Goal: Information Seeking & Learning: Learn about a topic

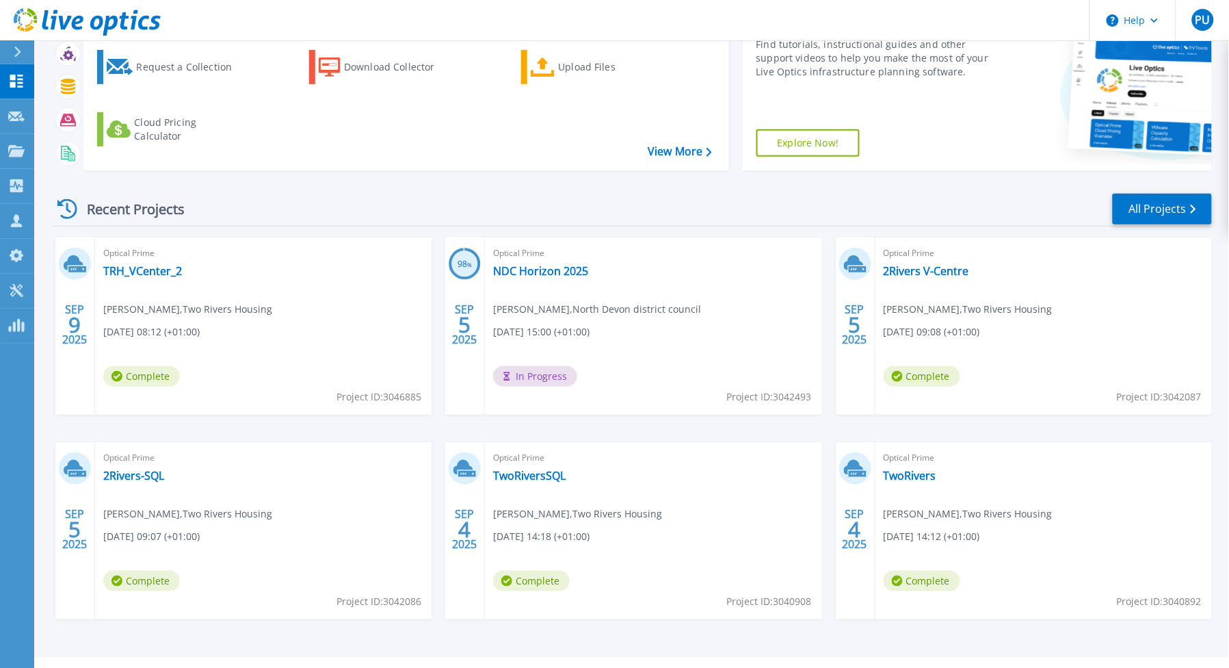
scroll to position [147, 0]
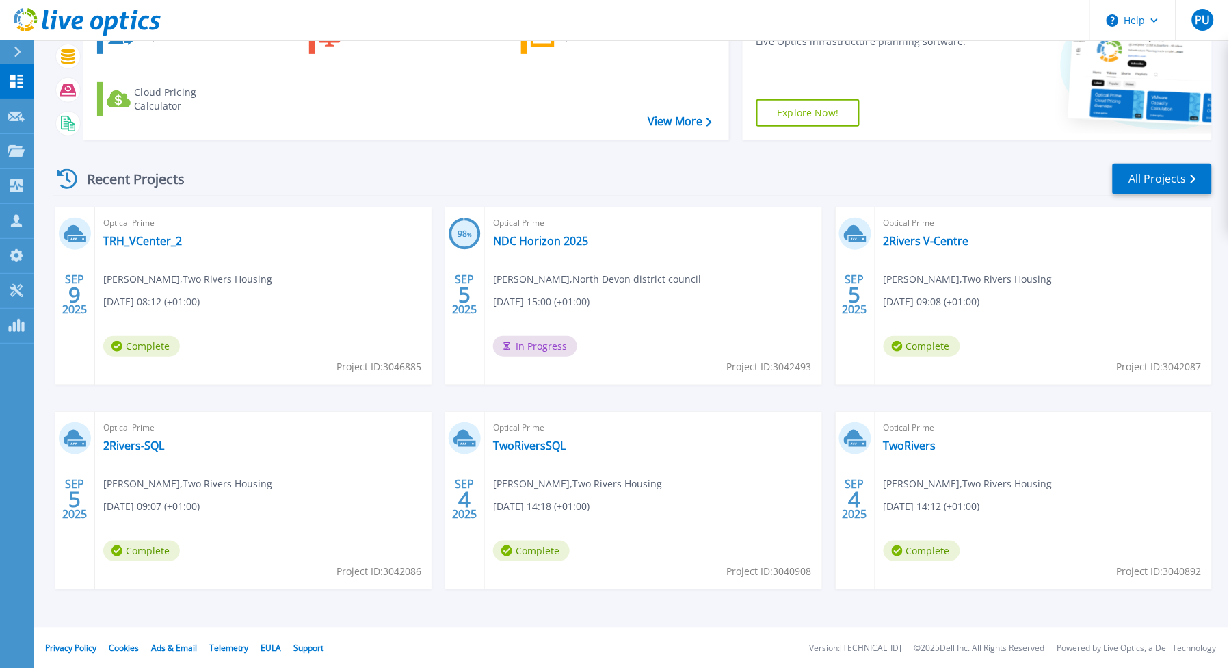
click at [133, 275] on span "Mark Lythaby , Two Rivers Housing" at bounding box center [187, 279] width 169 height 15
click at [135, 243] on link "TRH_VCenter_2" at bounding box center [142, 241] width 79 height 14
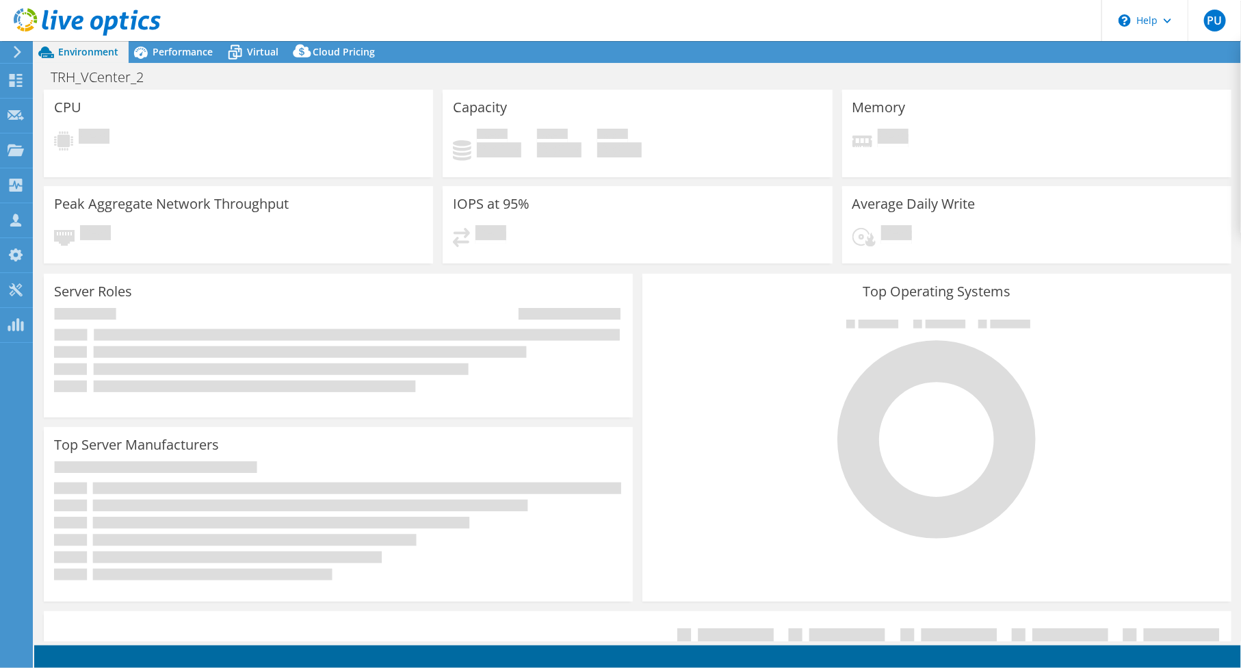
select select "USD"
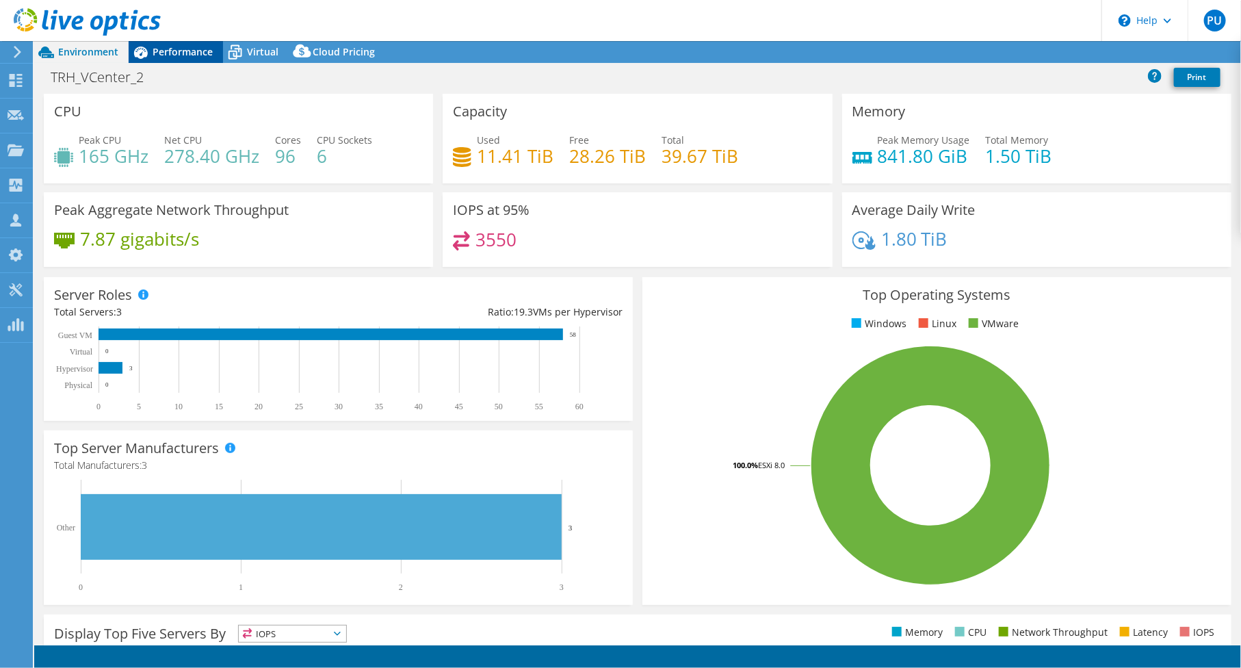
click at [185, 48] on span "Performance" at bounding box center [183, 51] width 60 height 13
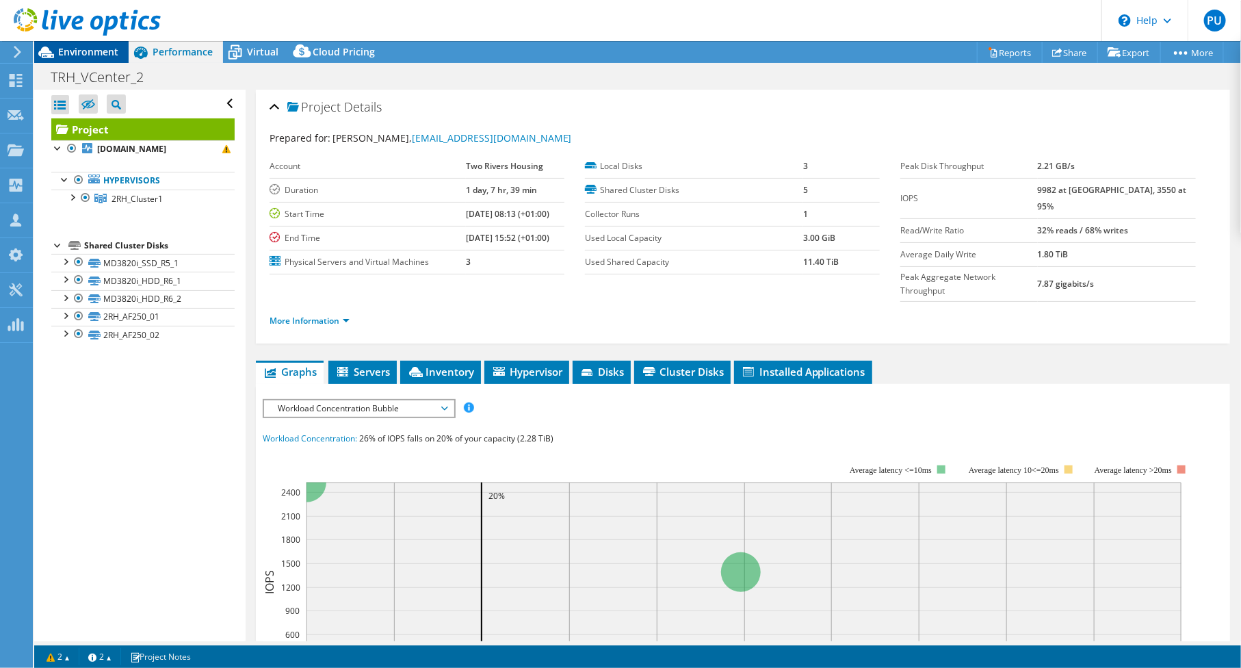
click at [110, 51] on span "Environment" at bounding box center [88, 51] width 60 height 13
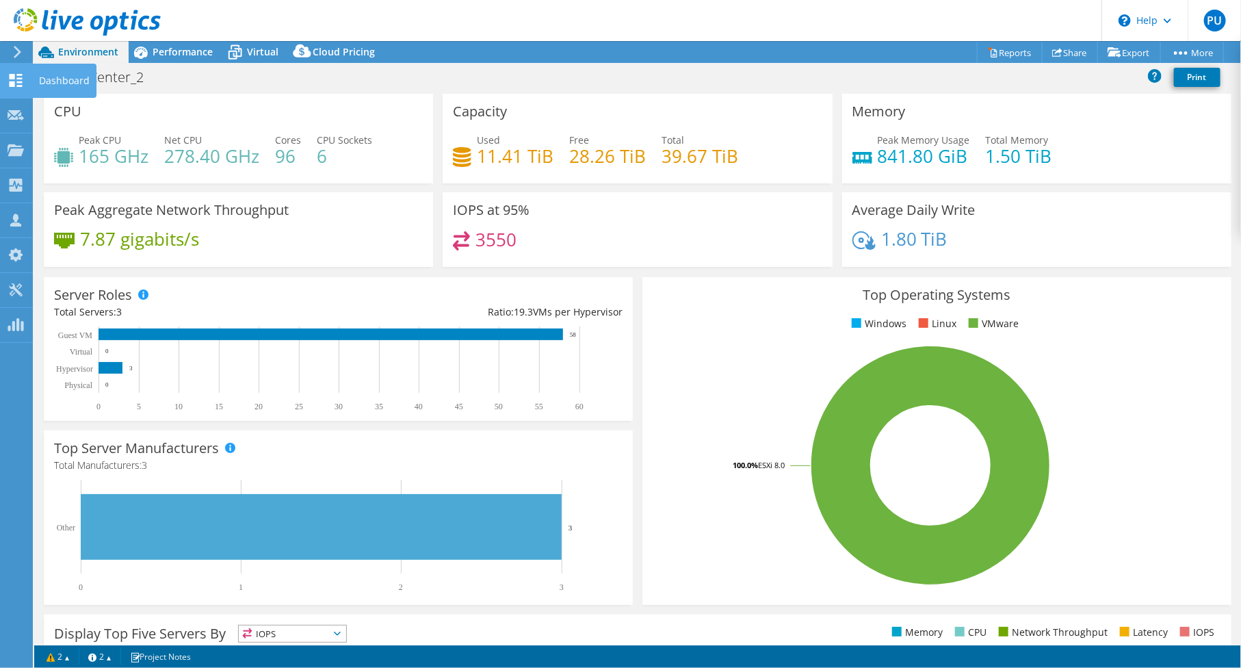
click at [53, 79] on div "Dashboard" at bounding box center [64, 81] width 64 height 34
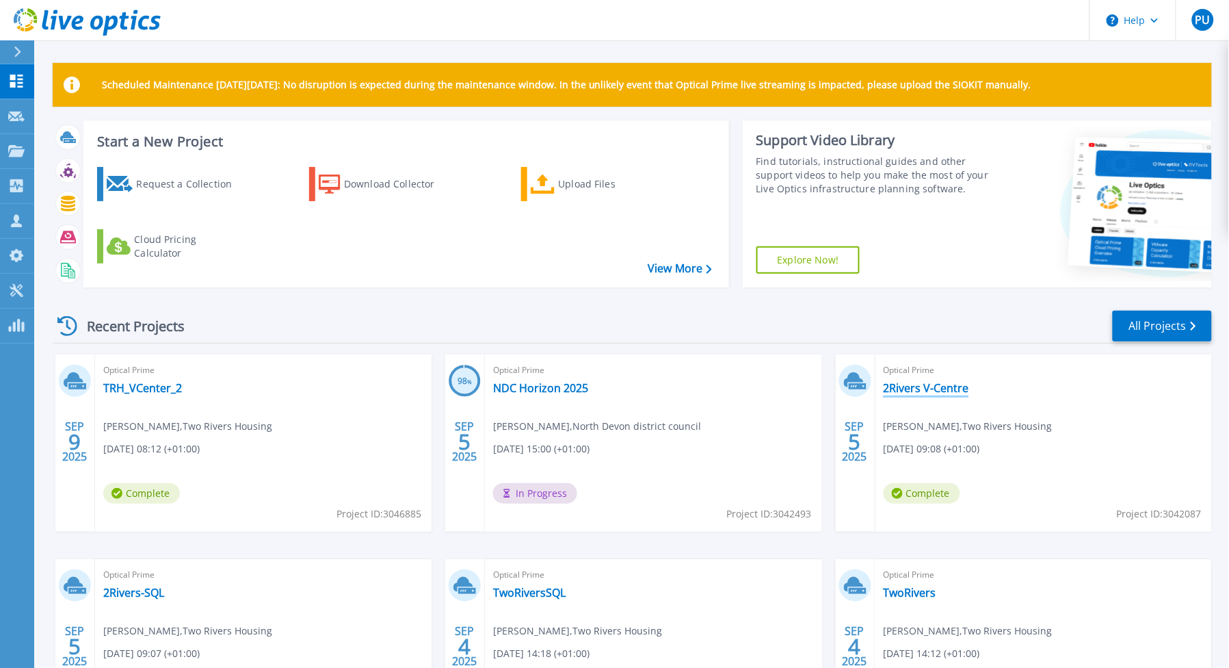
click at [896, 391] on link "2Rivers V-Centre" at bounding box center [927, 388] width 86 height 14
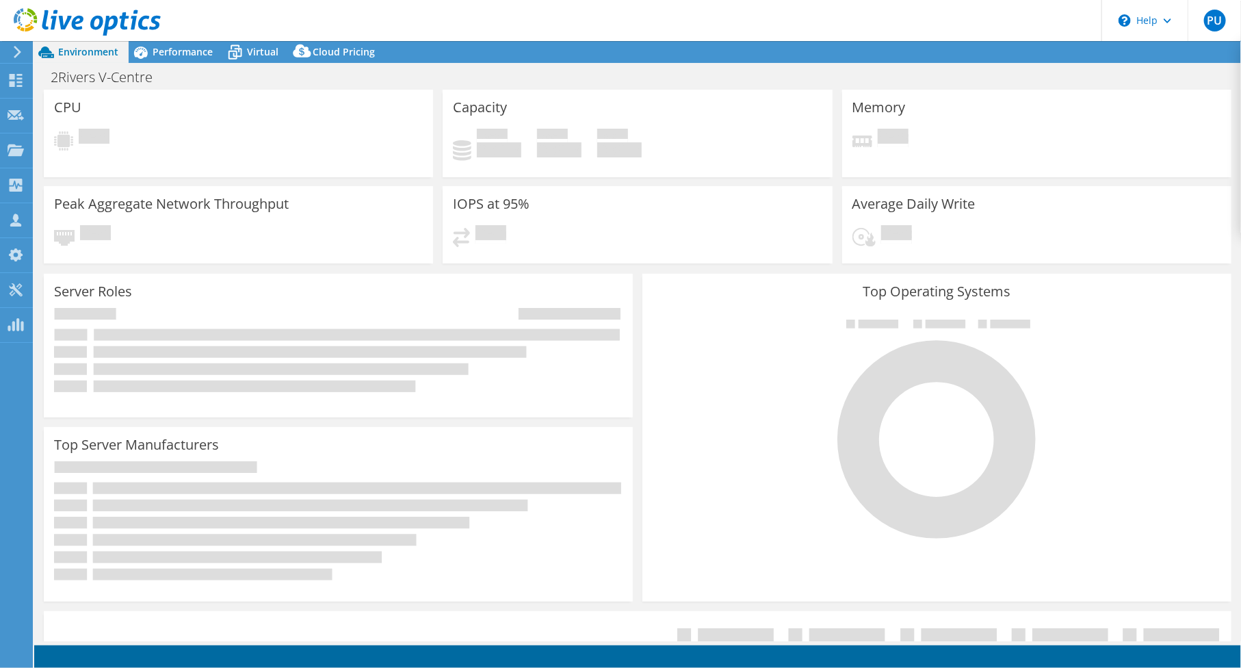
select select "USD"
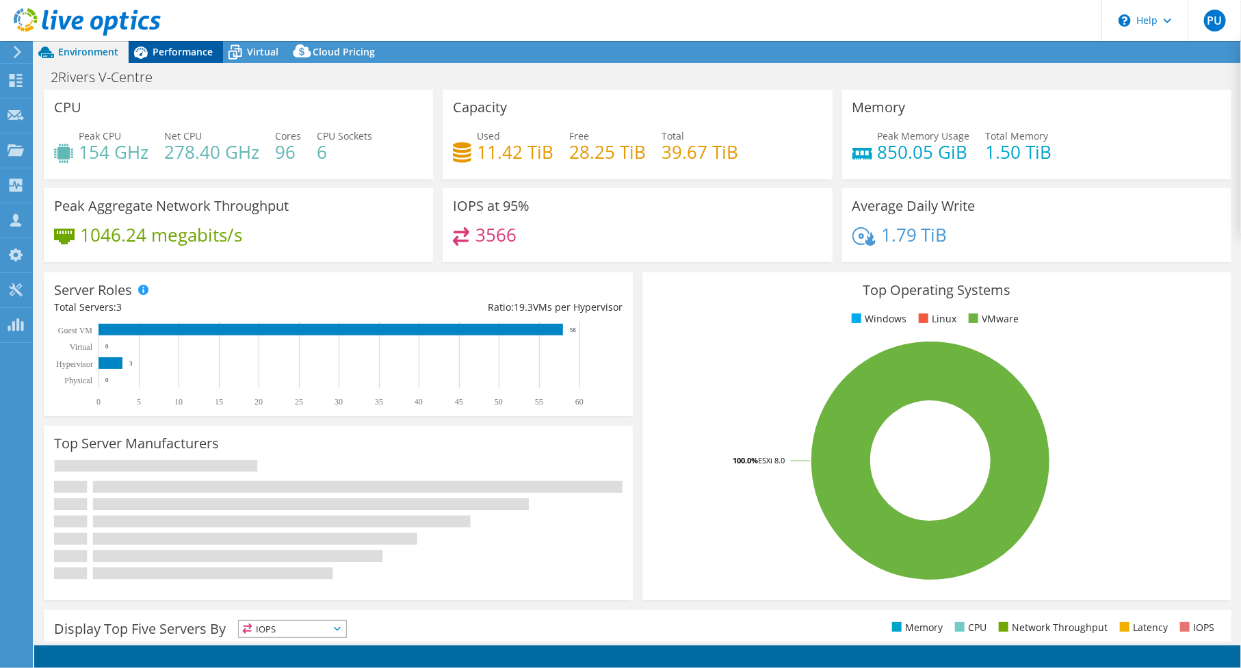
click at [187, 53] on span "Performance" at bounding box center [183, 51] width 60 height 13
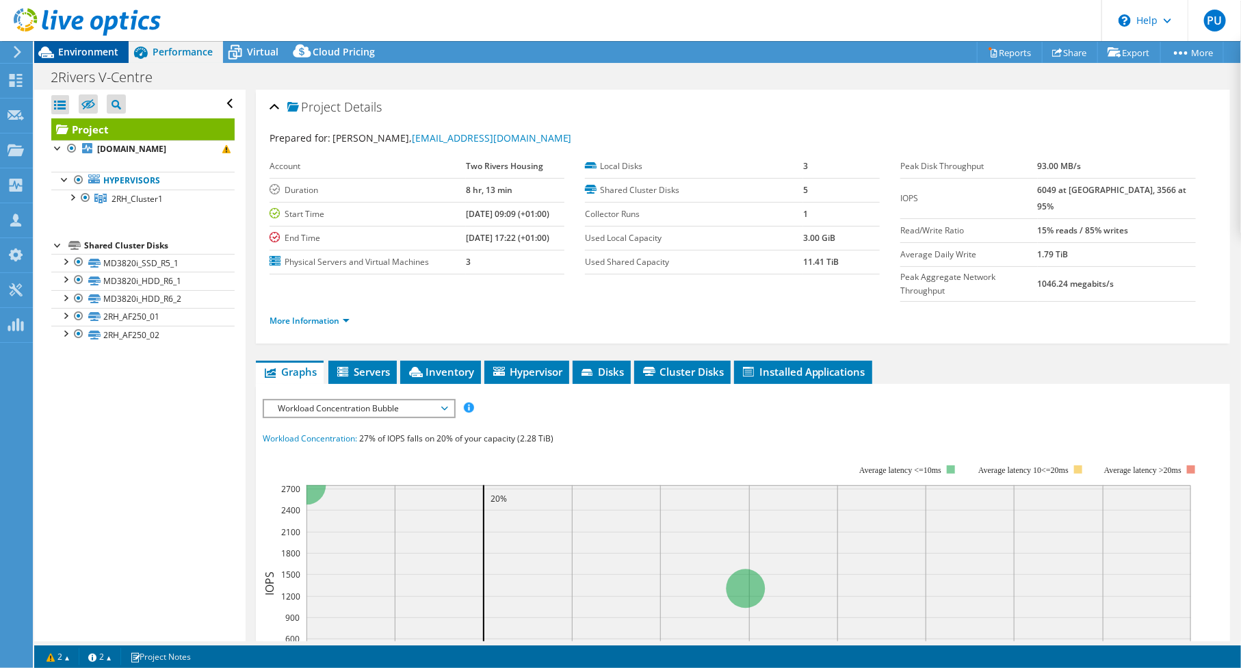
click at [97, 53] on span "Environment" at bounding box center [88, 51] width 60 height 13
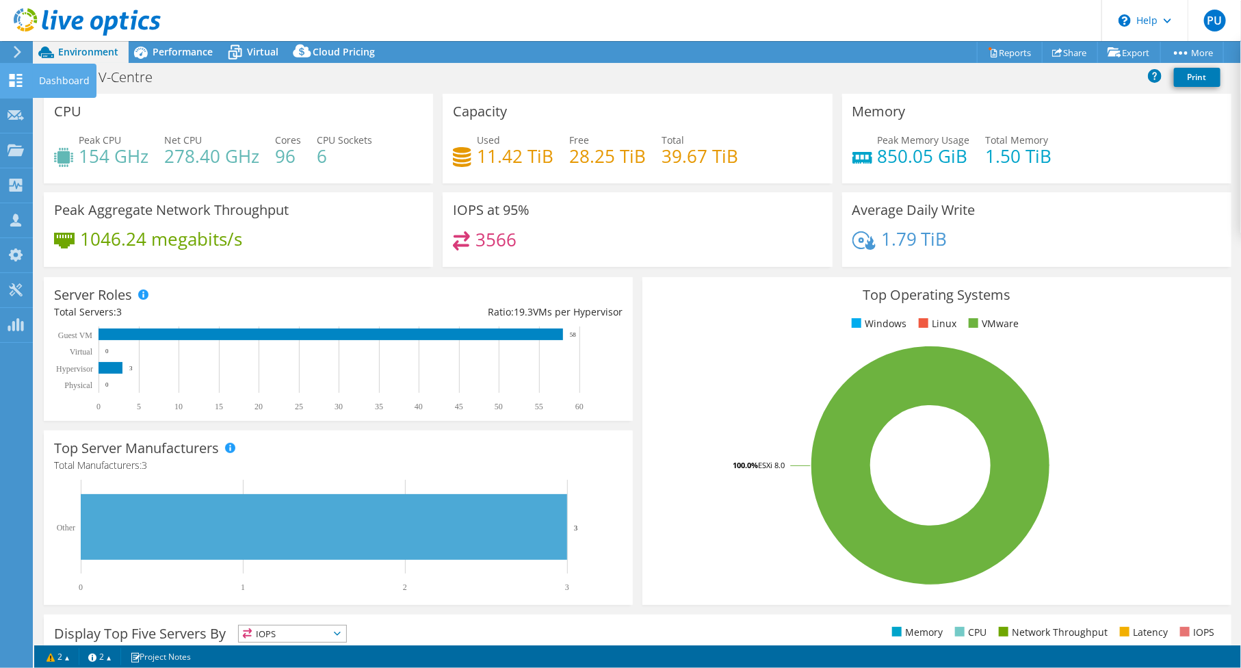
click at [71, 84] on div "Dashboard" at bounding box center [64, 81] width 64 height 34
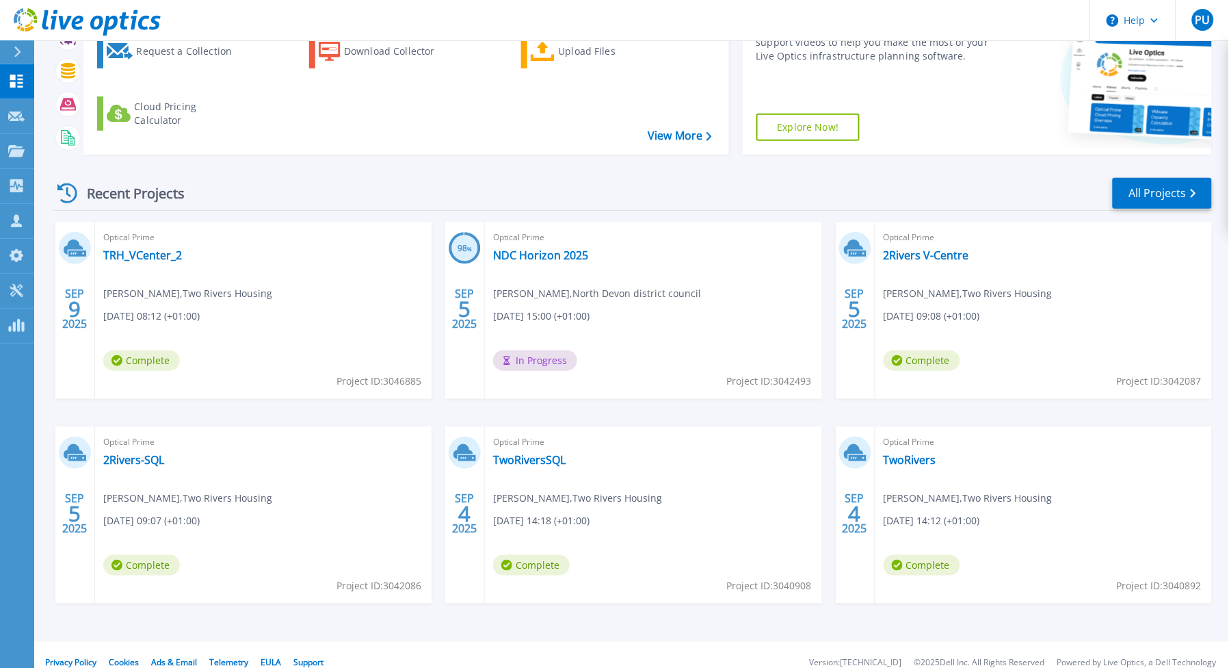
scroll to position [147, 0]
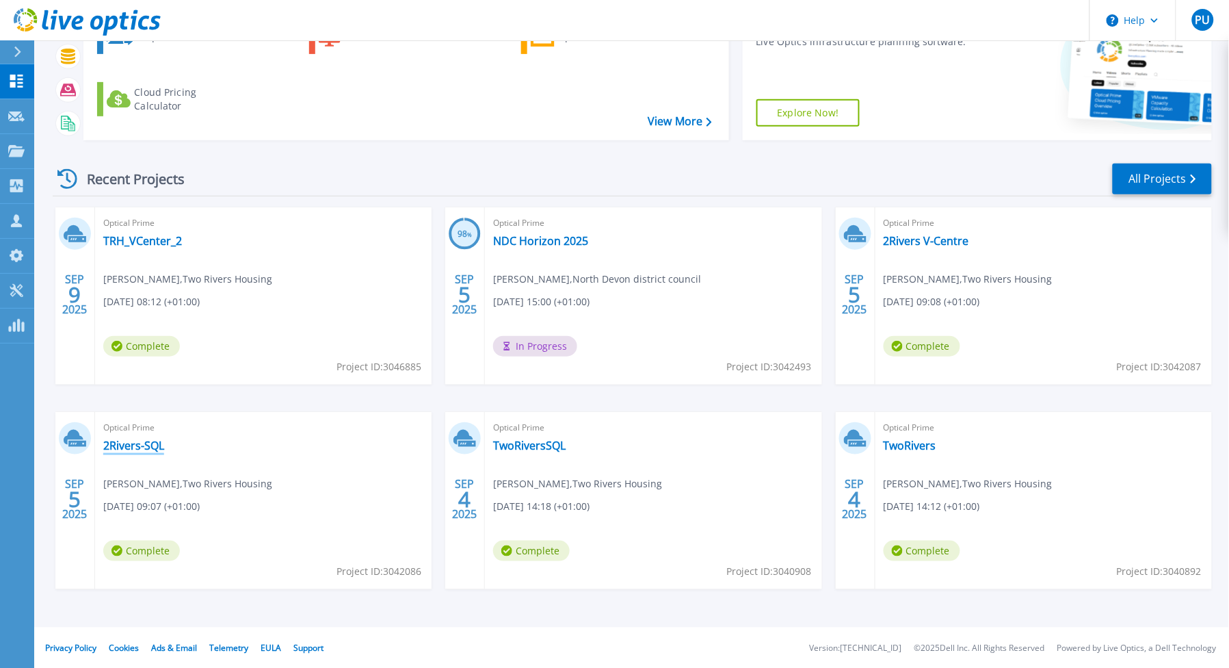
click at [126, 449] on link "2Rivers-SQL" at bounding box center [133, 446] width 61 height 14
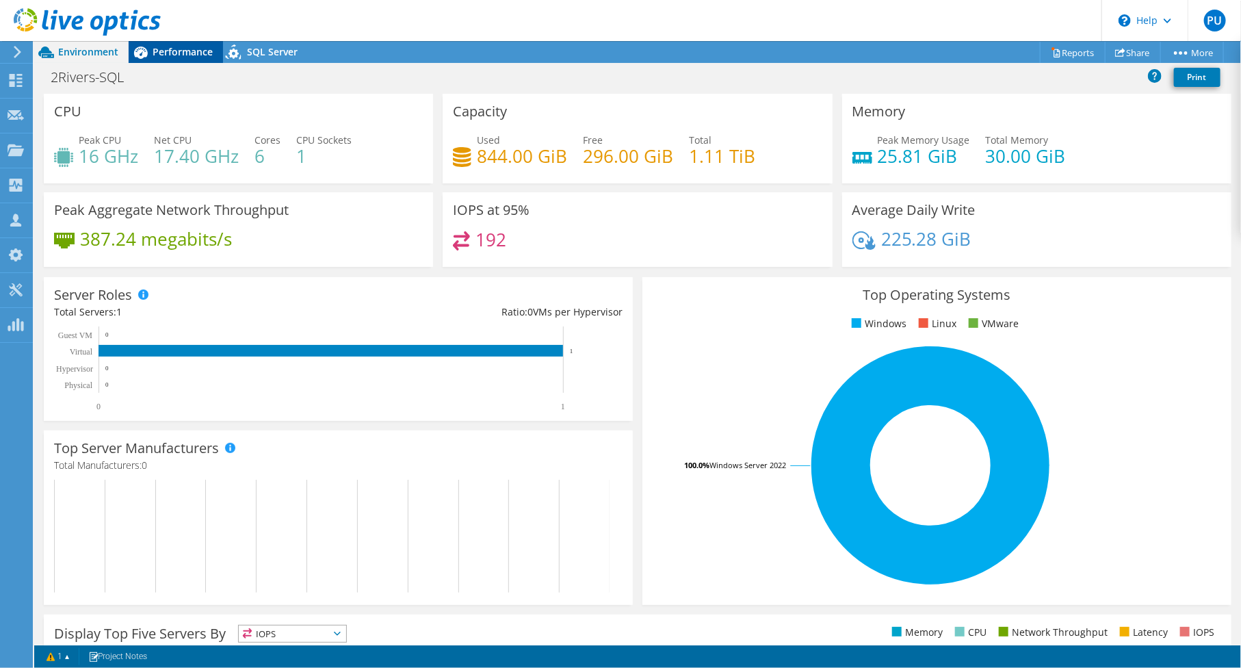
click at [187, 56] on span "Performance" at bounding box center [183, 51] width 60 height 13
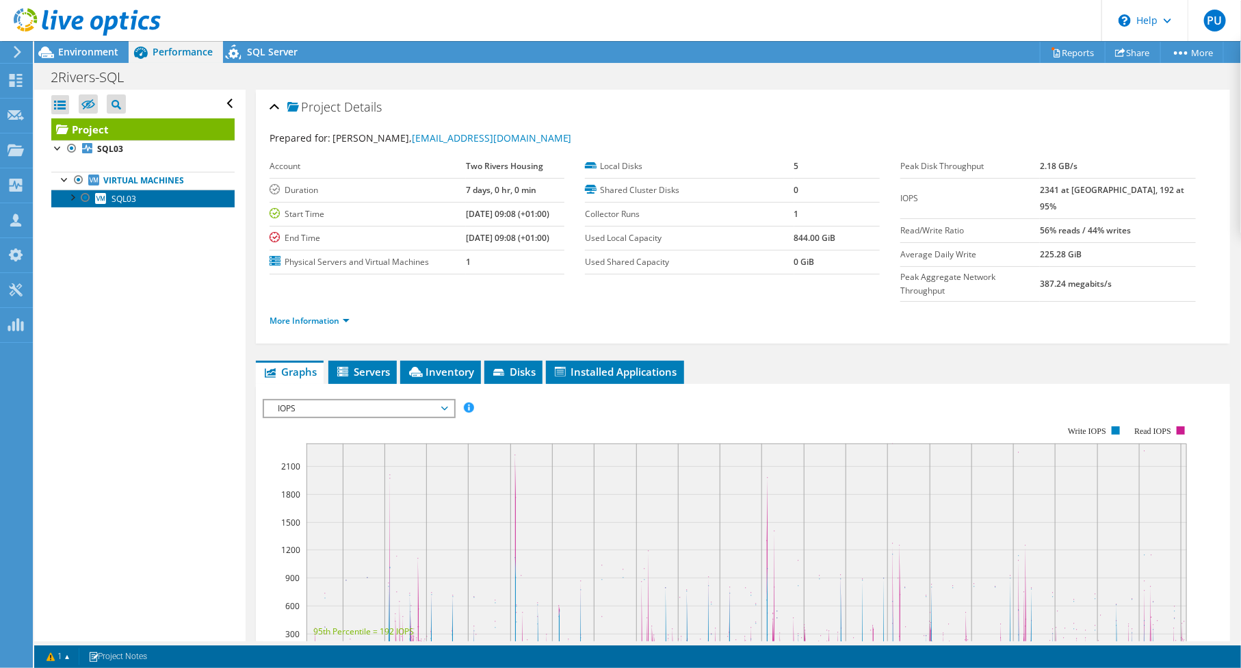
click at [124, 199] on span "SQL03" at bounding box center [124, 199] width 25 height 12
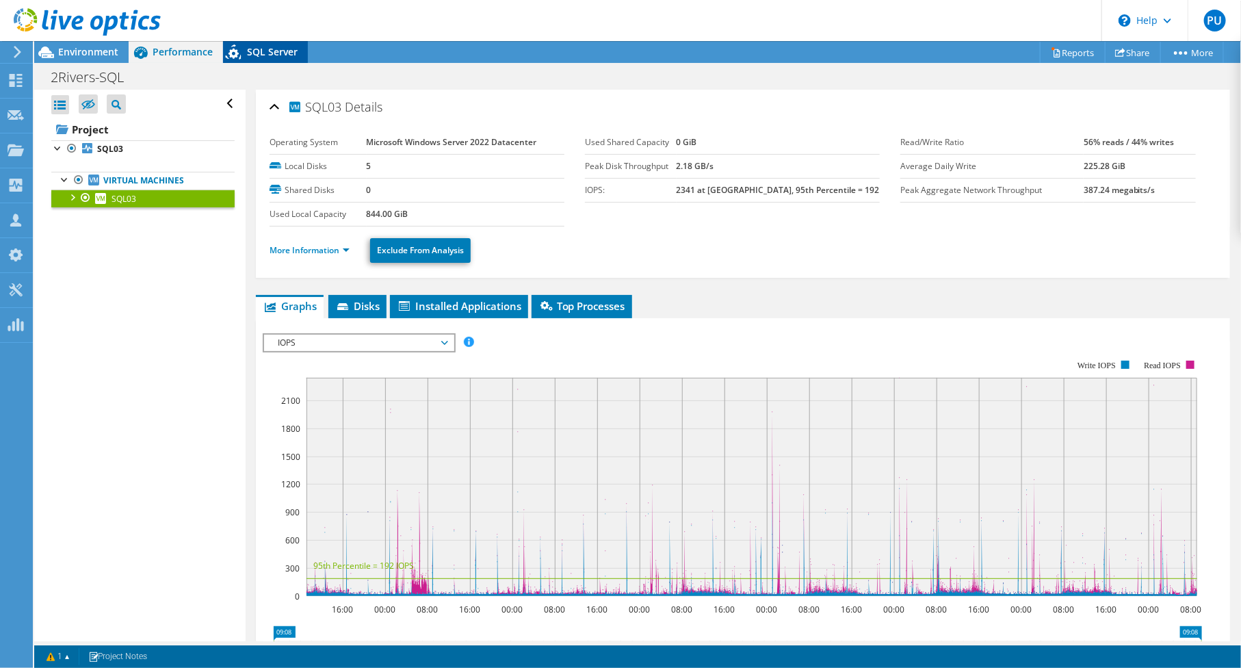
click at [260, 55] on span "SQL Server" at bounding box center [272, 51] width 51 height 13
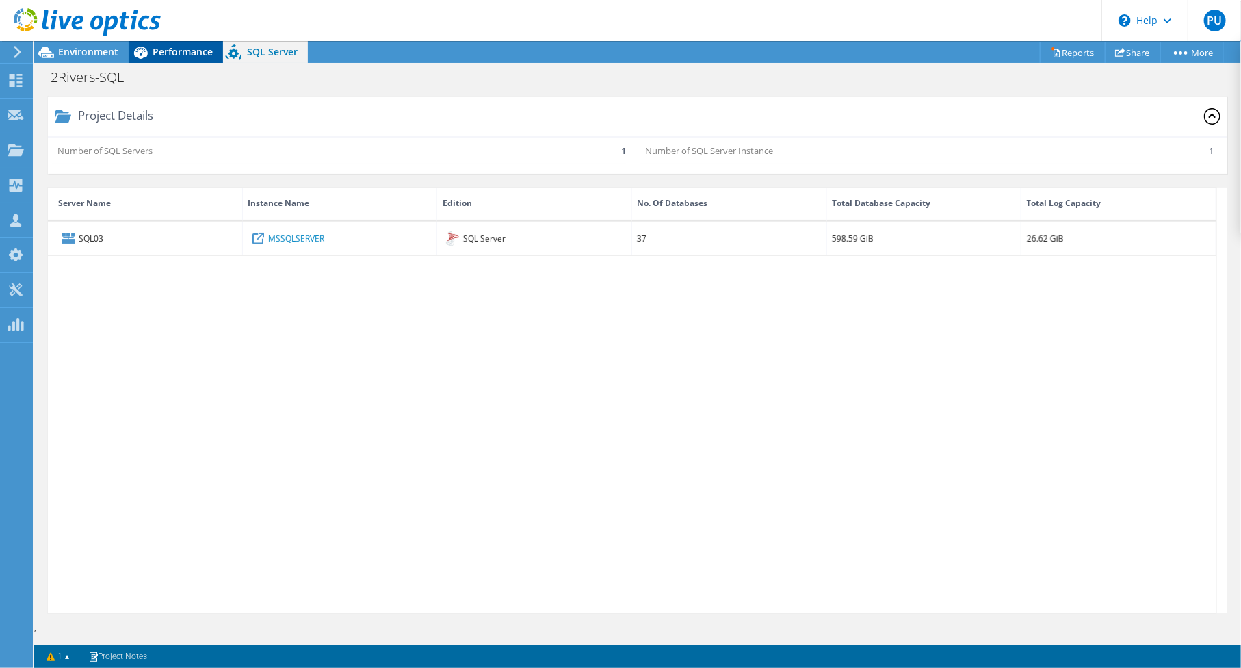
click at [181, 55] on span "Performance" at bounding box center [183, 51] width 60 height 13
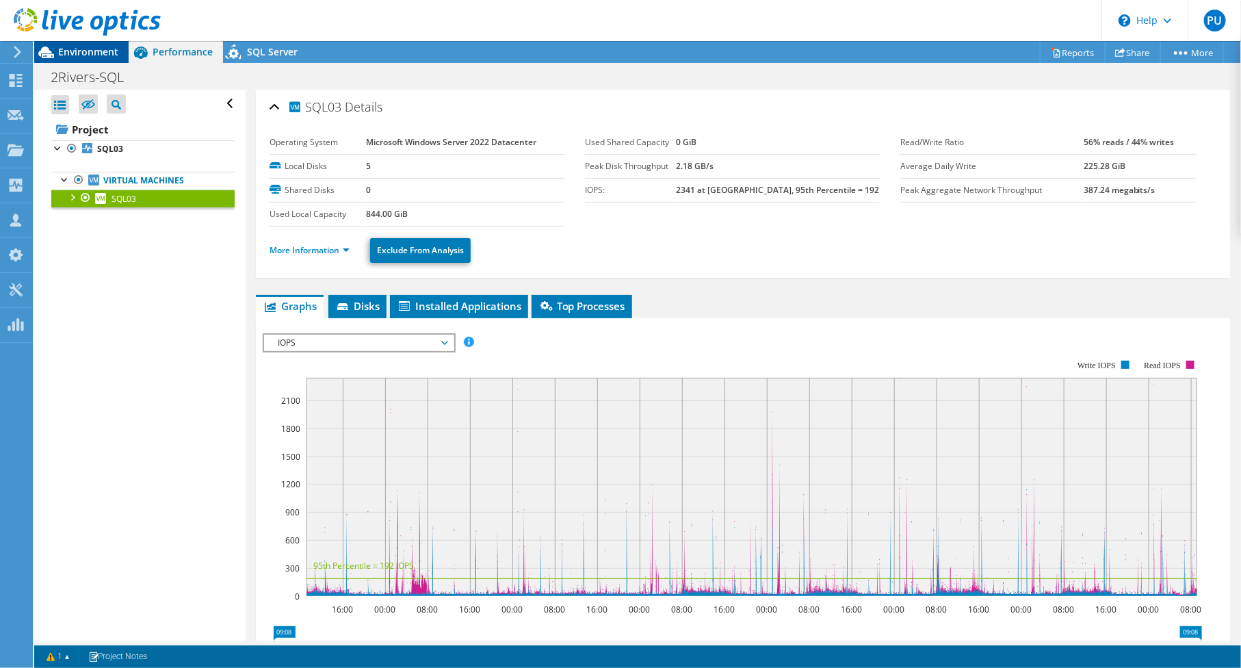
click at [105, 53] on span "Environment" at bounding box center [88, 51] width 60 height 13
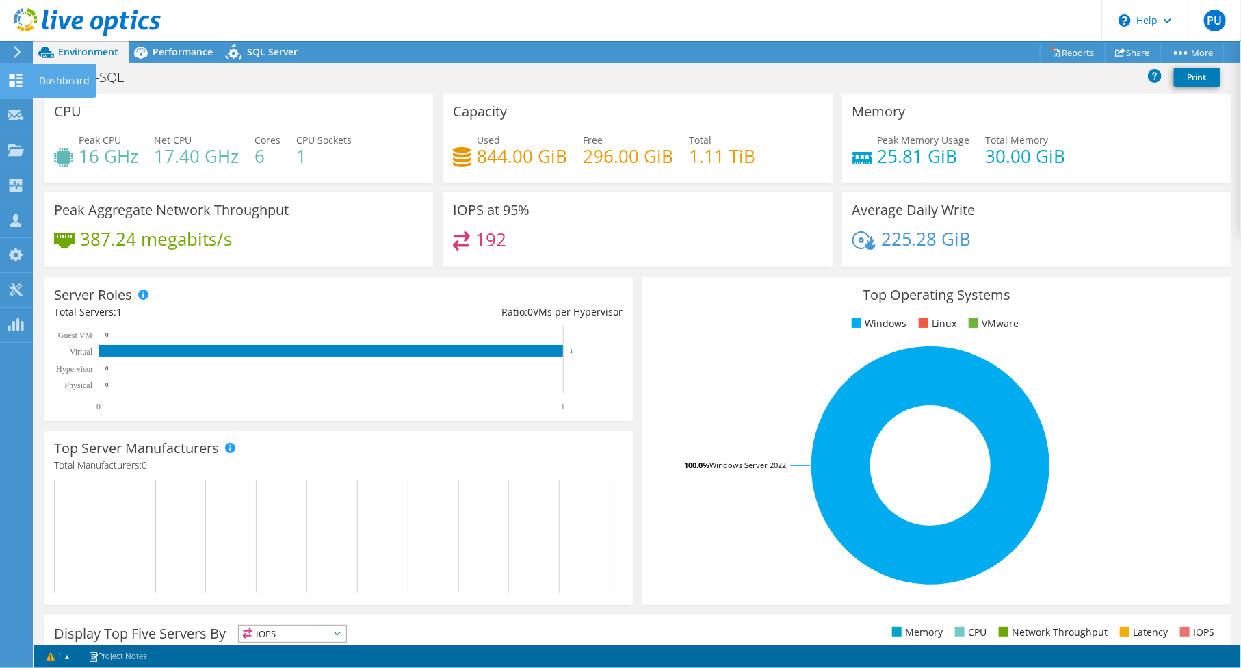
click at [56, 79] on div "Dashboard" at bounding box center [64, 81] width 64 height 34
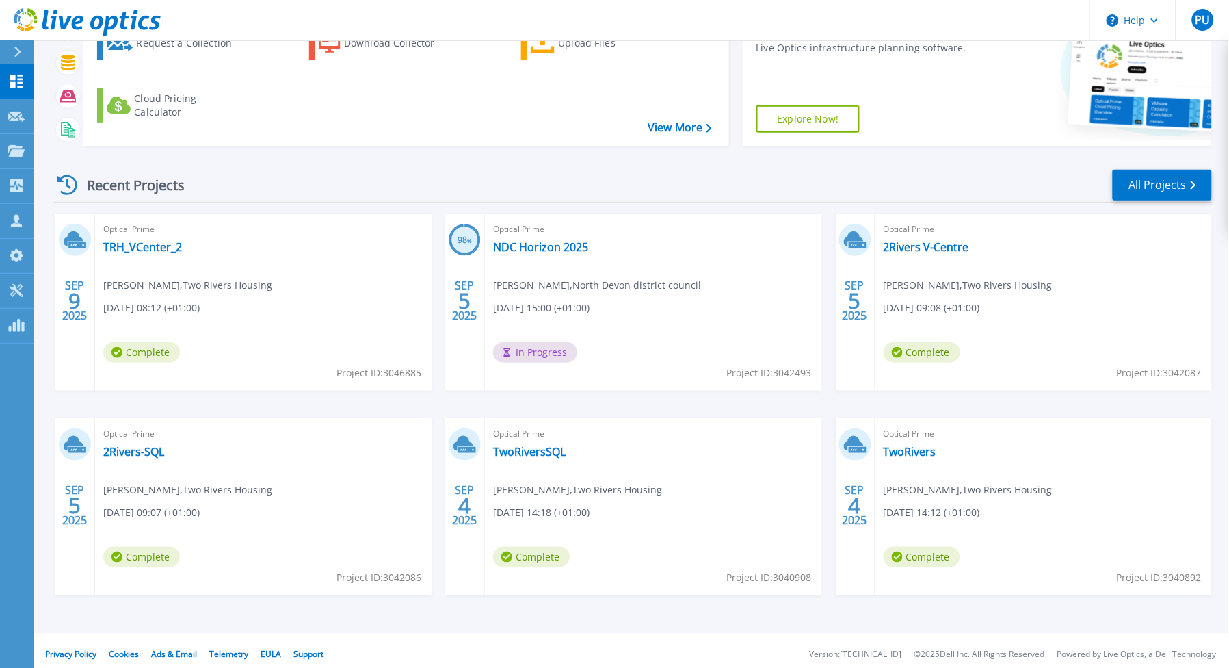
scroll to position [147, 0]
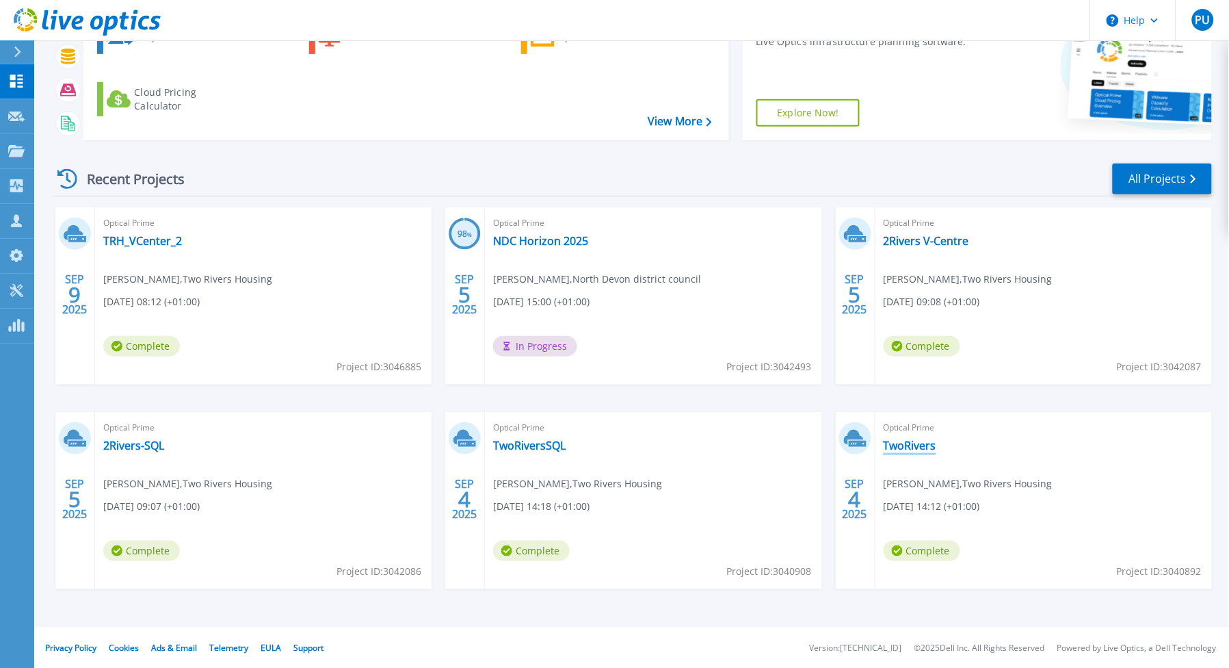
click at [898, 441] on link "TwoRivers" at bounding box center [910, 446] width 53 height 14
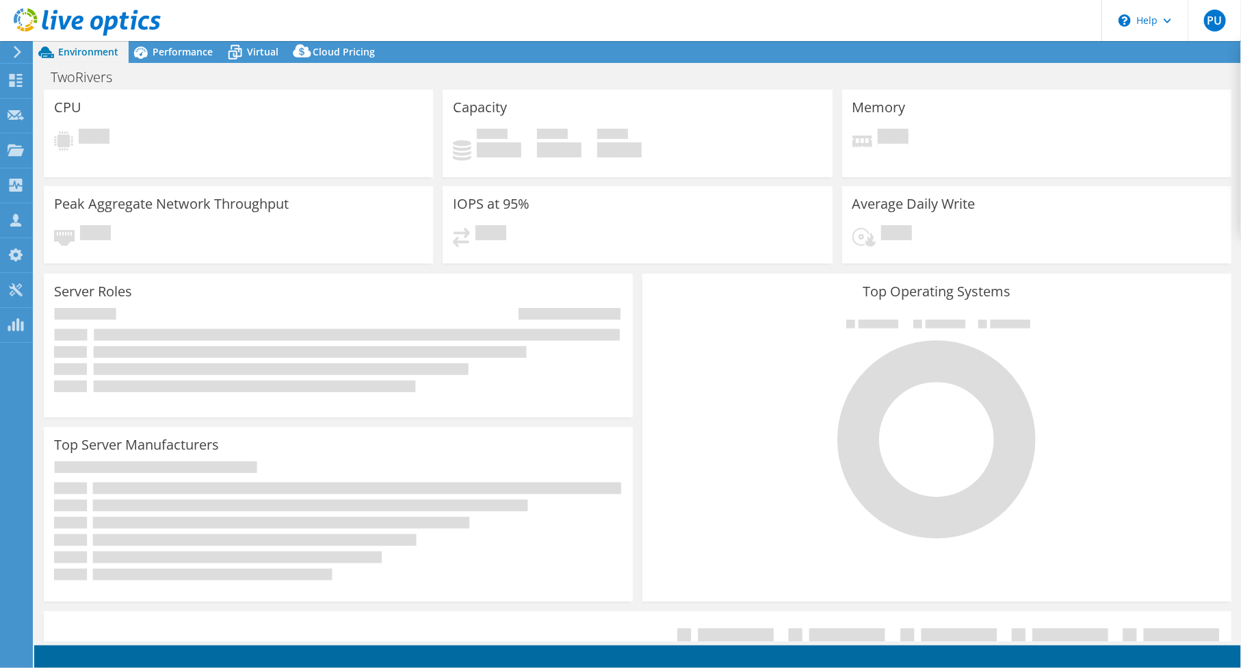
select select "USD"
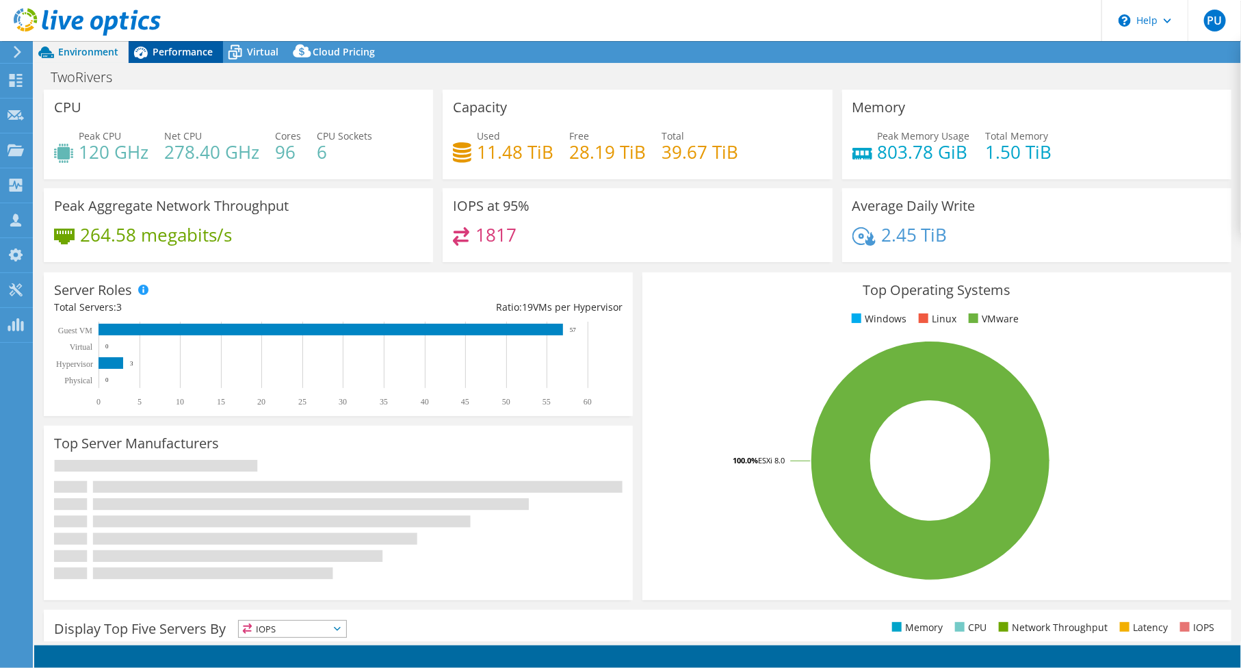
click at [187, 55] on span "Performance" at bounding box center [183, 51] width 60 height 13
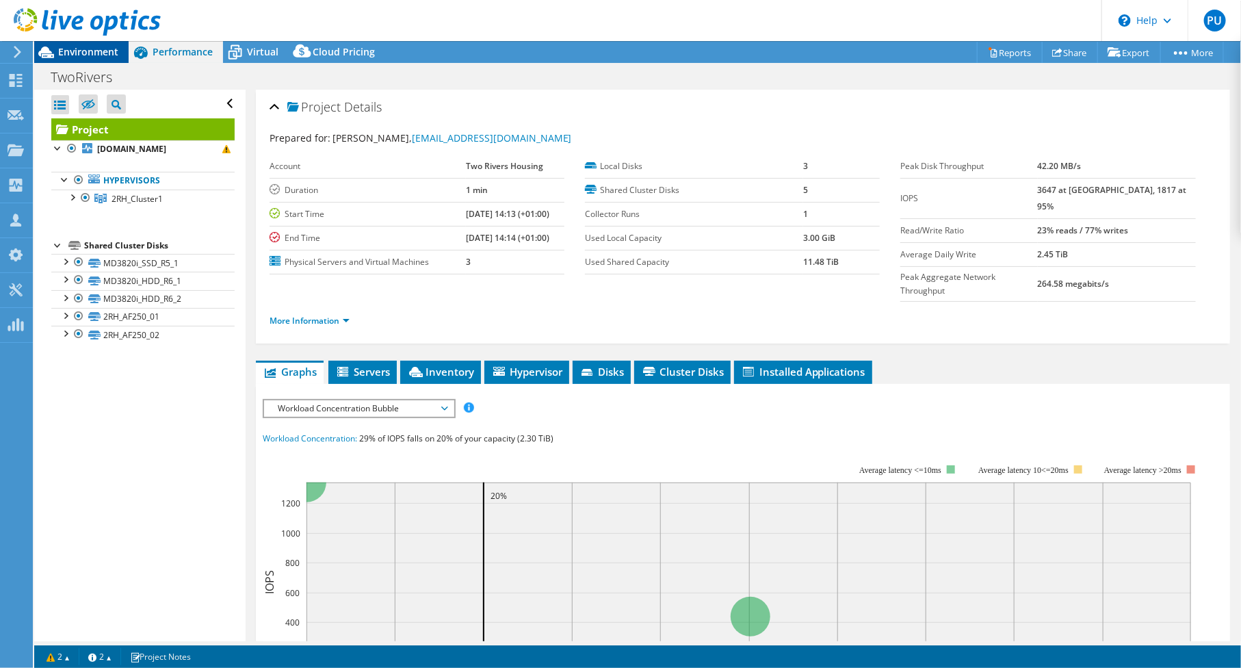
click at [77, 51] on span "Environment" at bounding box center [88, 51] width 60 height 13
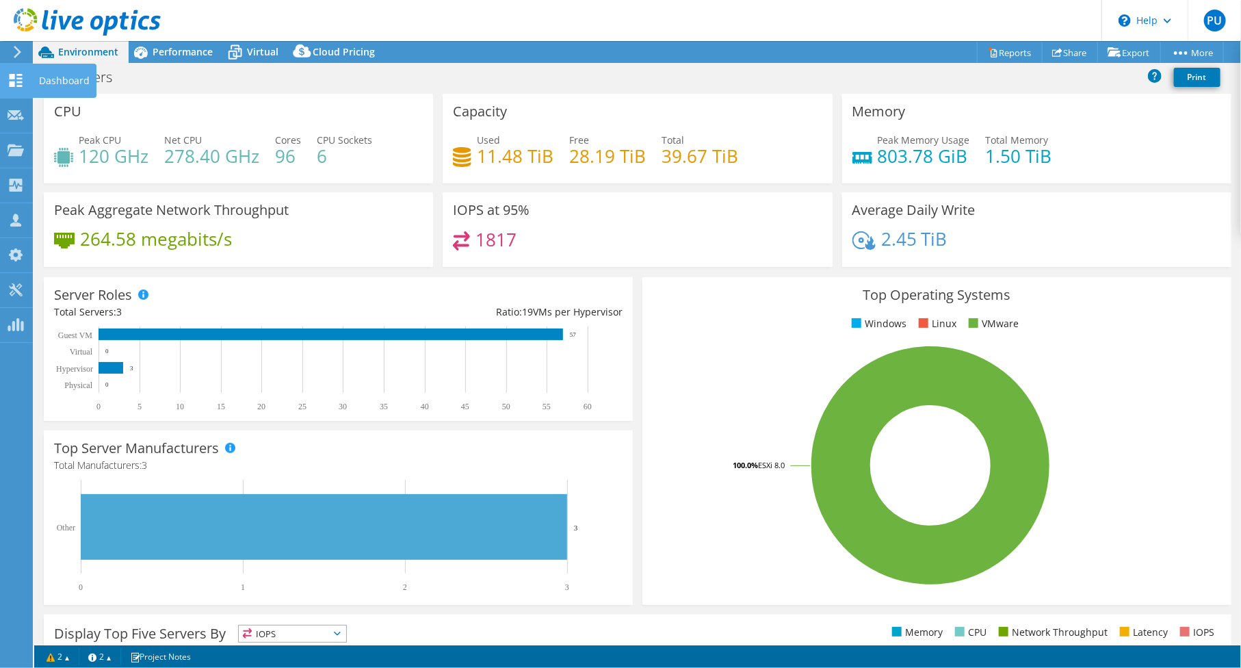
click at [43, 80] on div "Dashboard" at bounding box center [64, 81] width 64 height 34
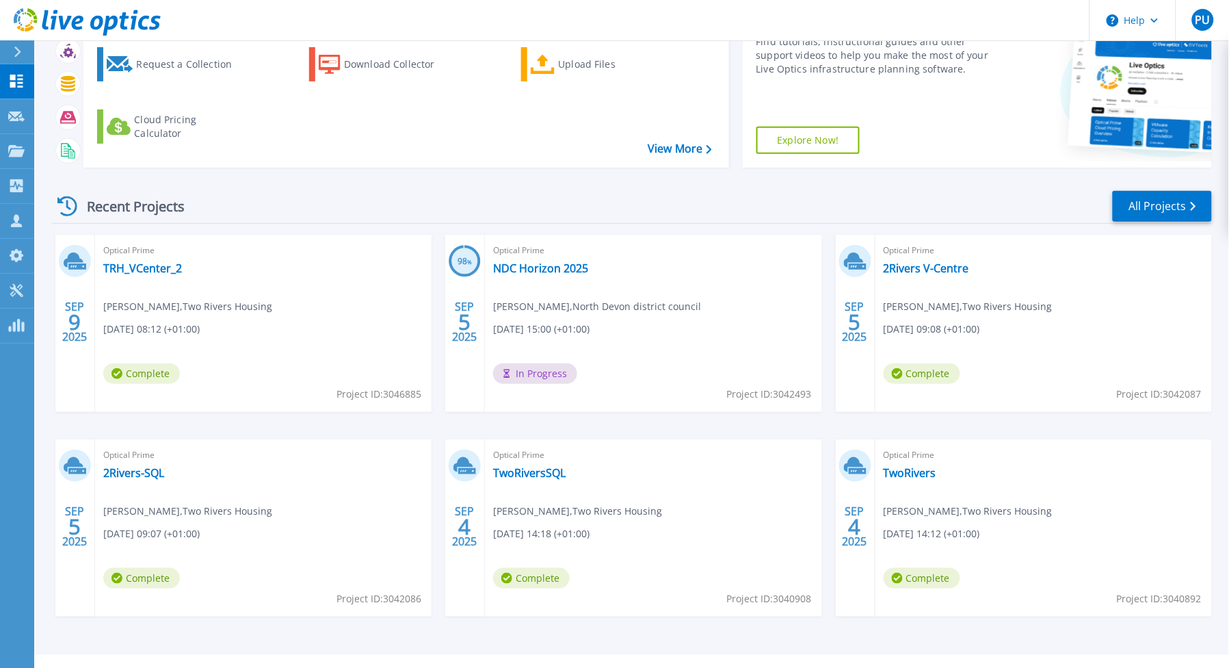
scroll to position [147, 0]
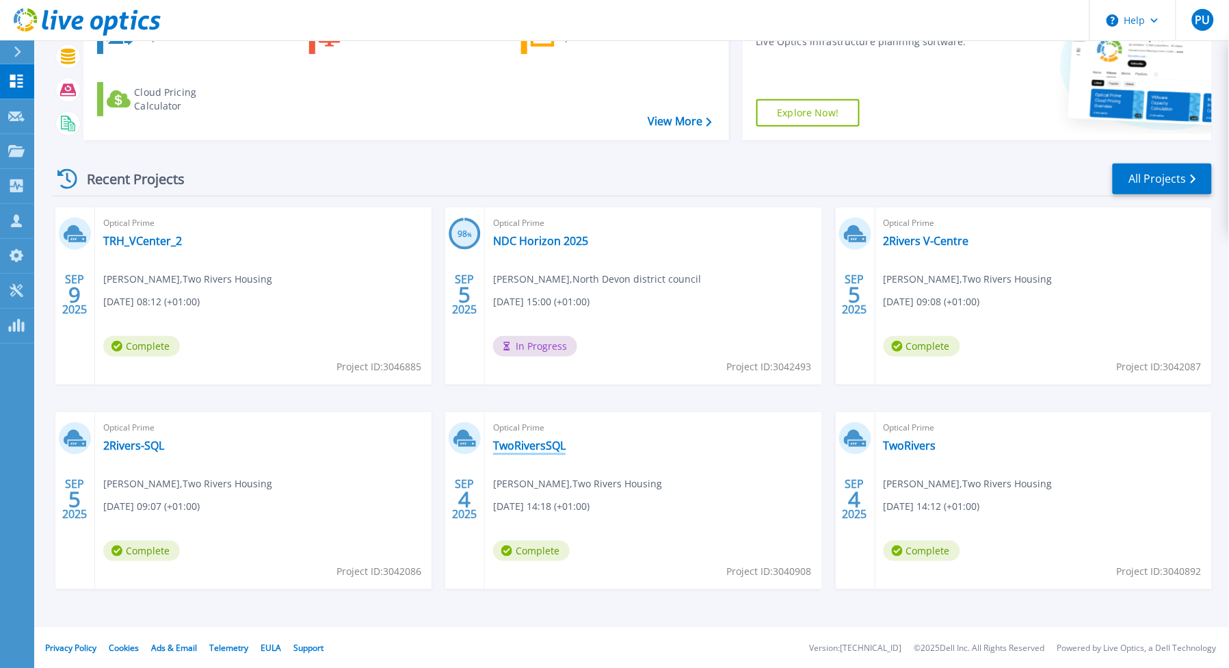
click at [530, 446] on link "TwoRiversSQL" at bounding box center [529, 446] width 73 height 14
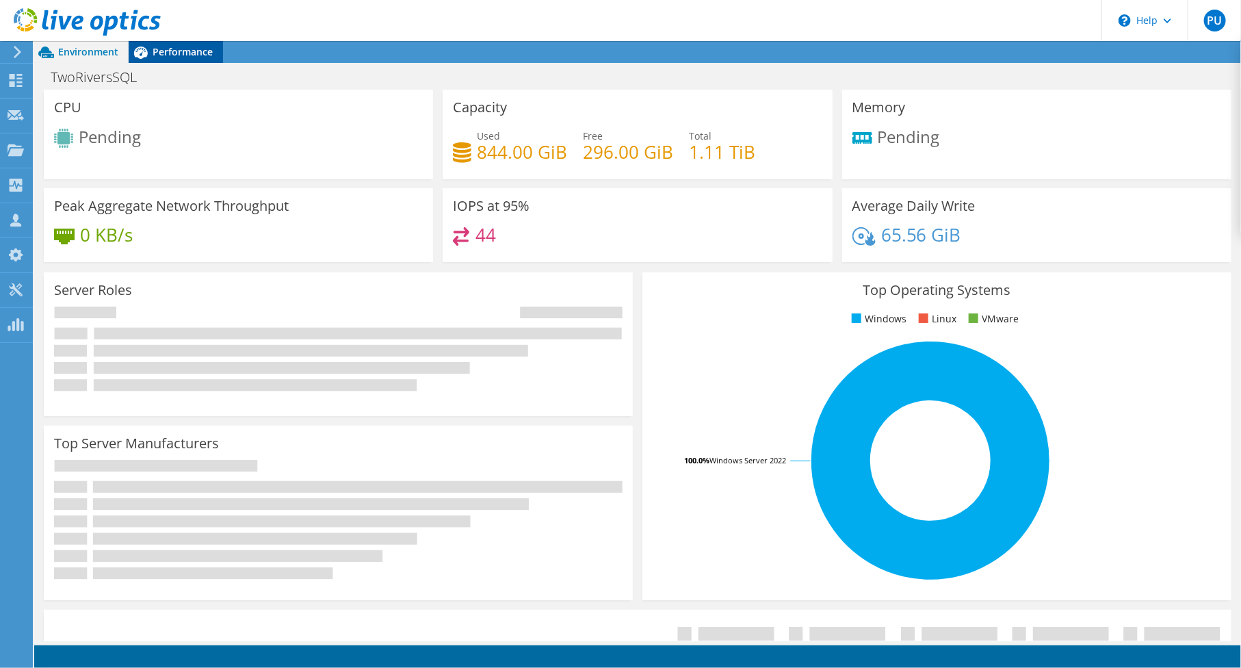
click at [176, 55] on span "Performance" at bounding box center [183, 51] width 60 height 13
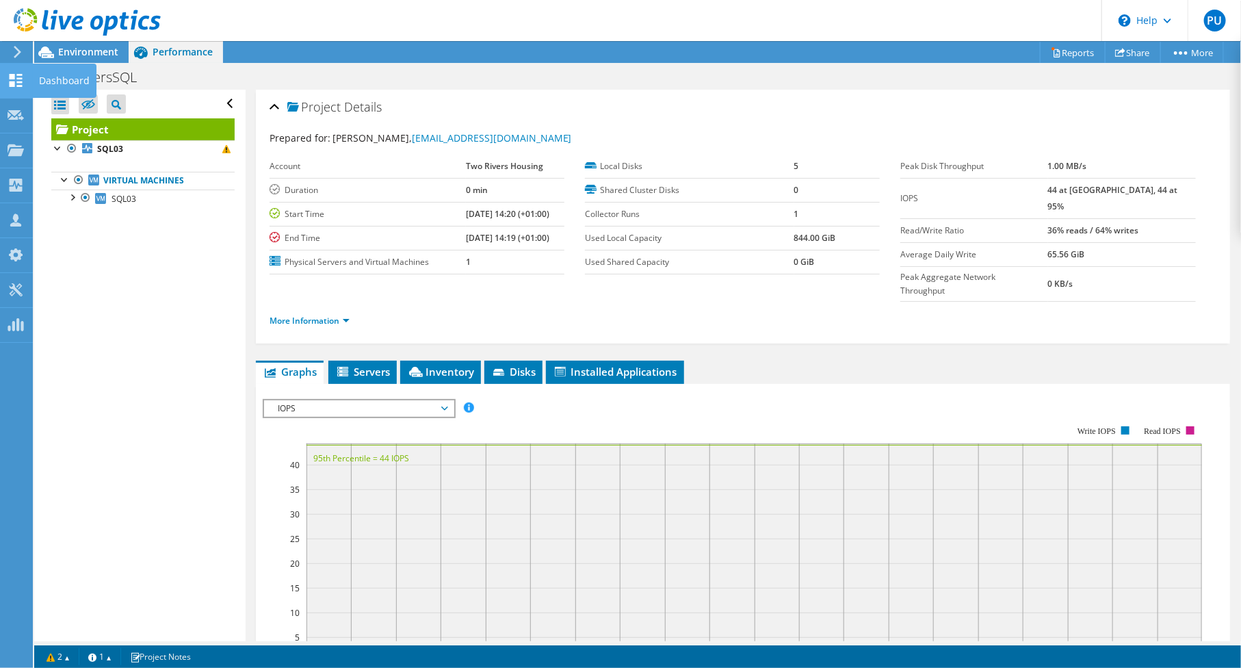
click at [53, 85] on div "Dashboard" at bounding box center [64, 81] width 64 height 34
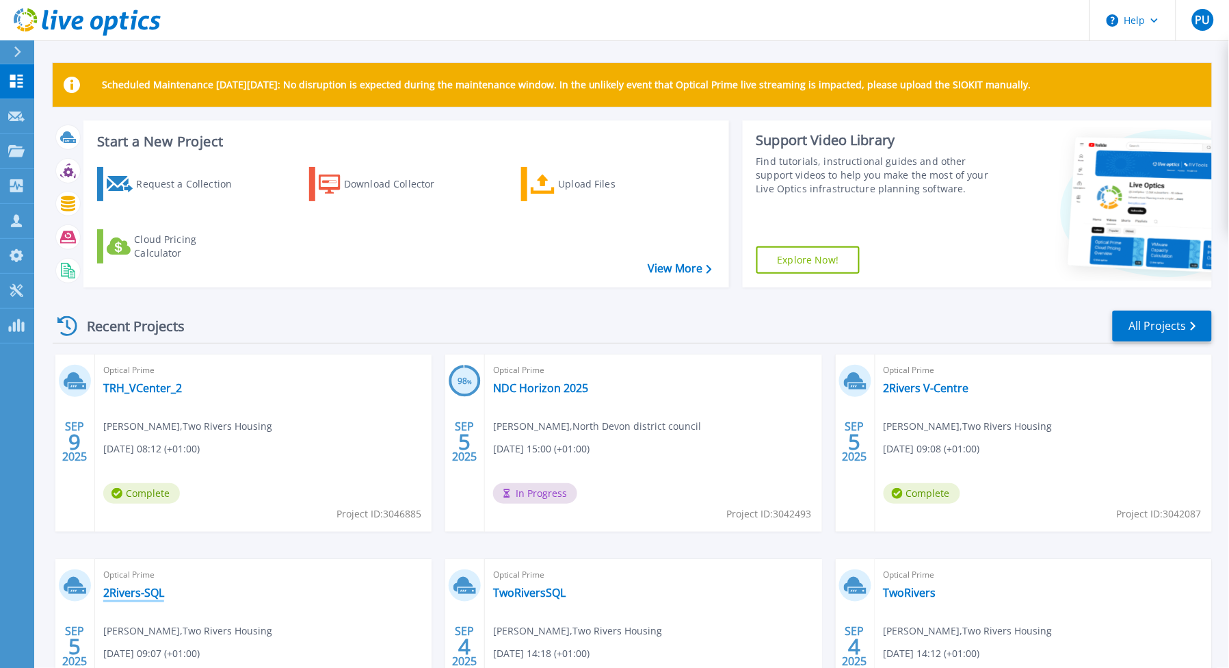
click at [127, 594] on link "2Rivers-SQL" at bounding box center [133, 593] width 61 height 14
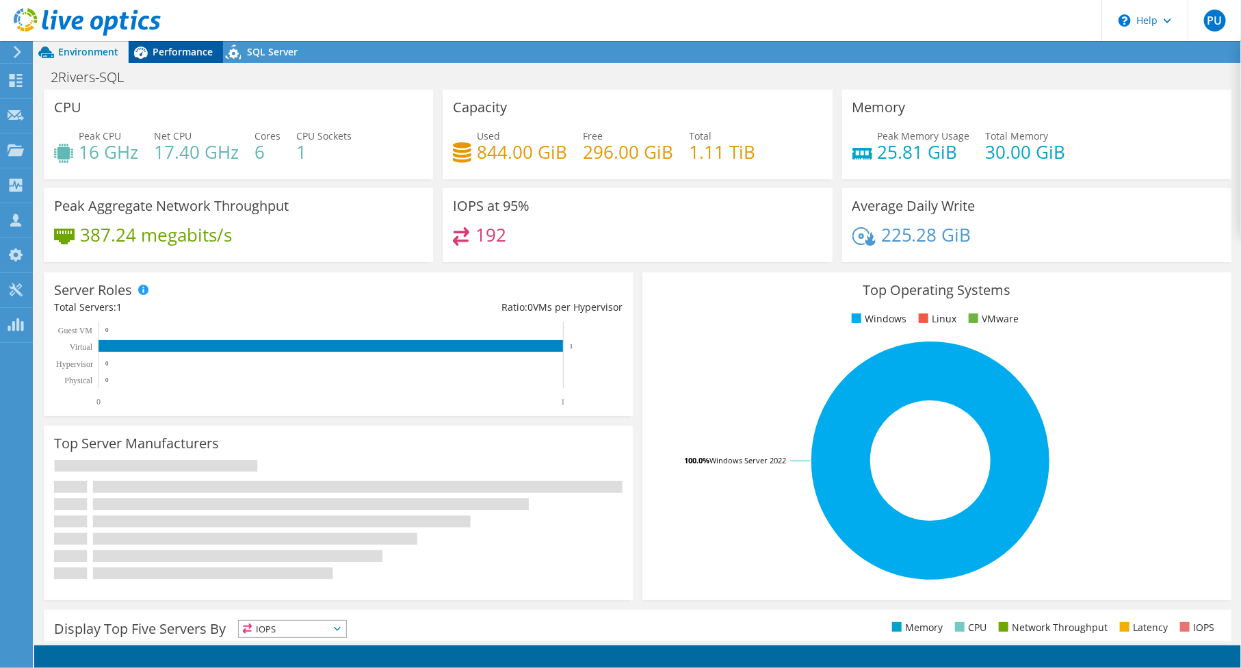
click at [166, 56] on span "Performance" at bounding box center [183, 51] width 60 height 13
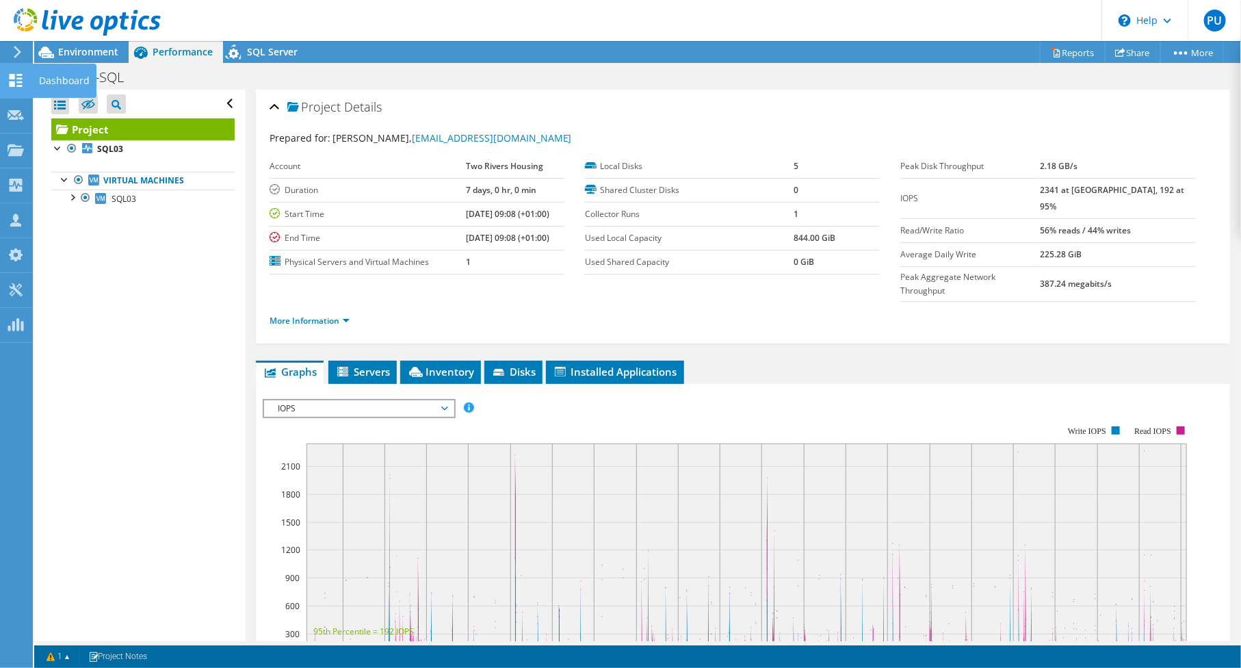
click at [49, 79] on div "Dashboard" at bounding box center [64, 81] width 64 height 34
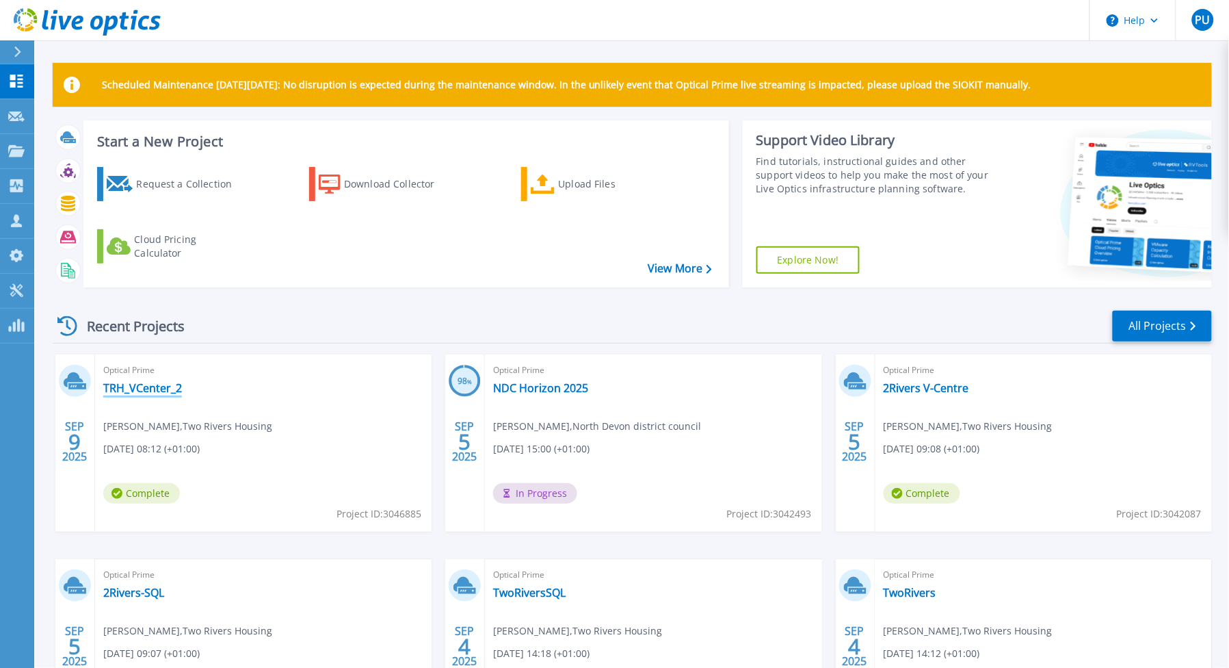
click at [161, 390] on link "TRH_VCenter_2" at bounding box center [142, 388] width 79 height 14
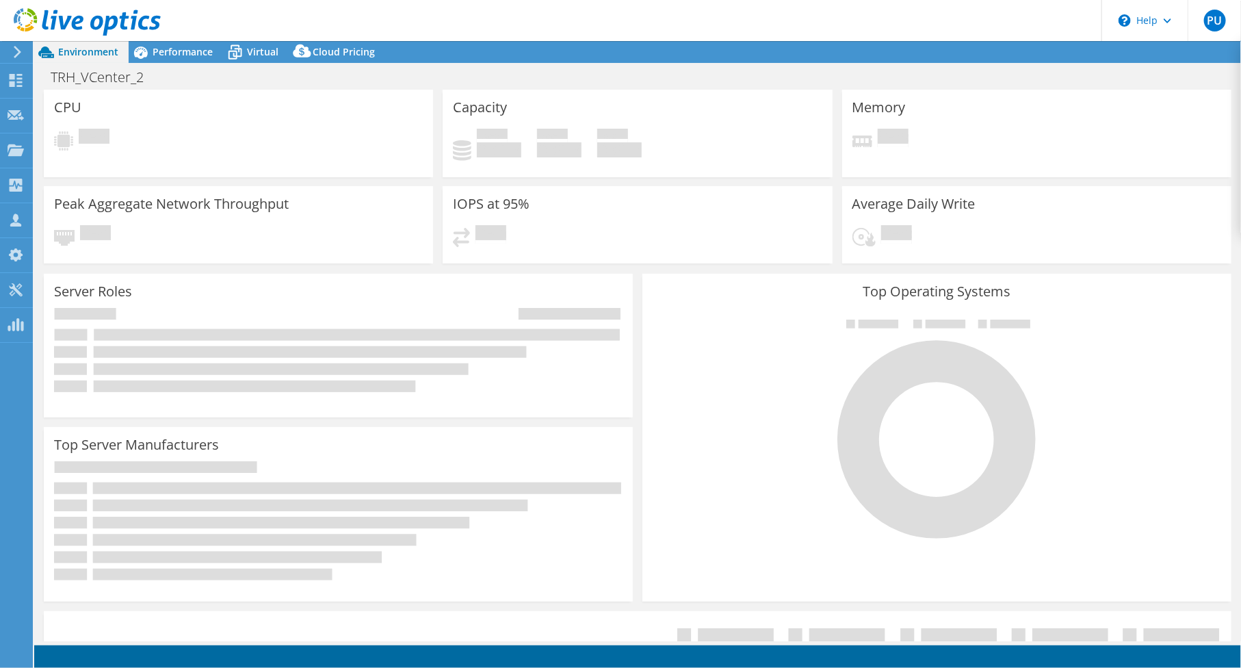
select select "USD"
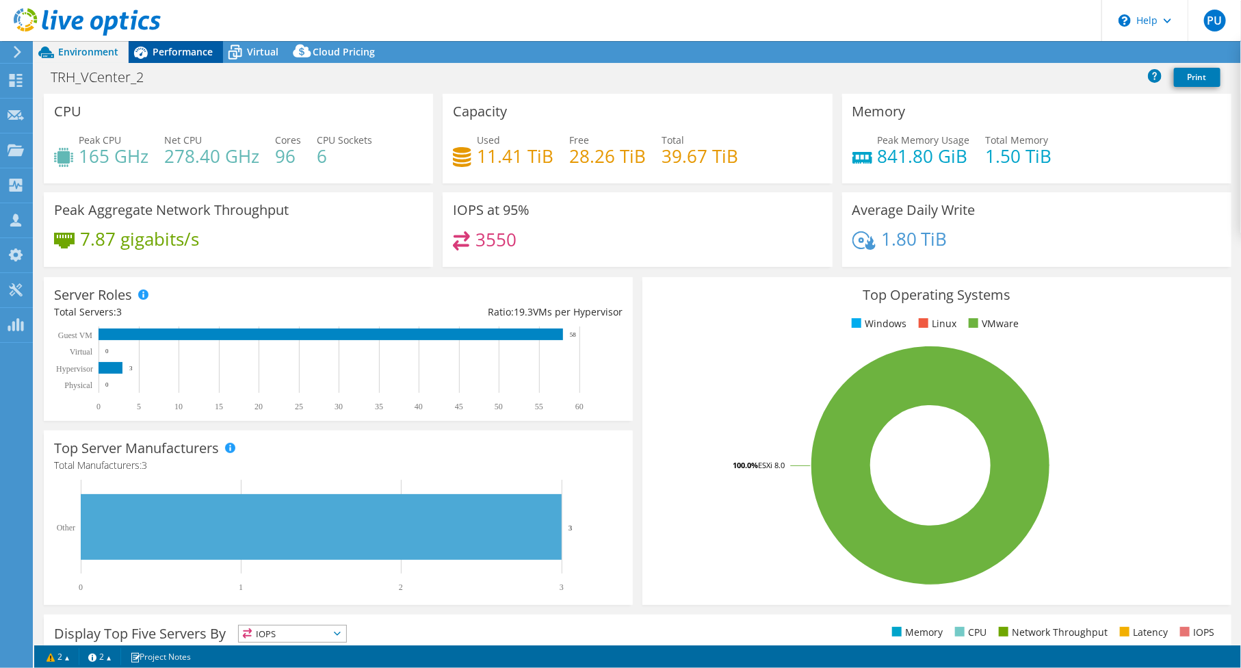
click at [190, 56] on span "Performance" at bounding box center [183, 51] width 60 height 13
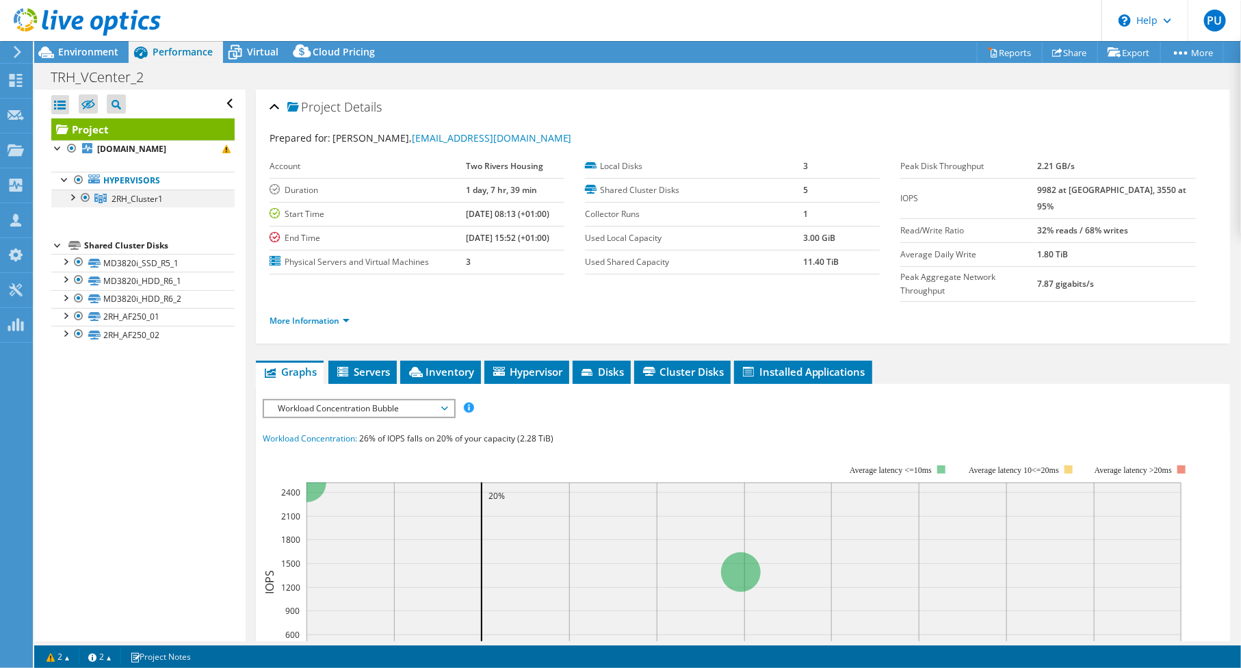
click at [73, 198] on div at bounding box center [72, 197] width 14 height 14
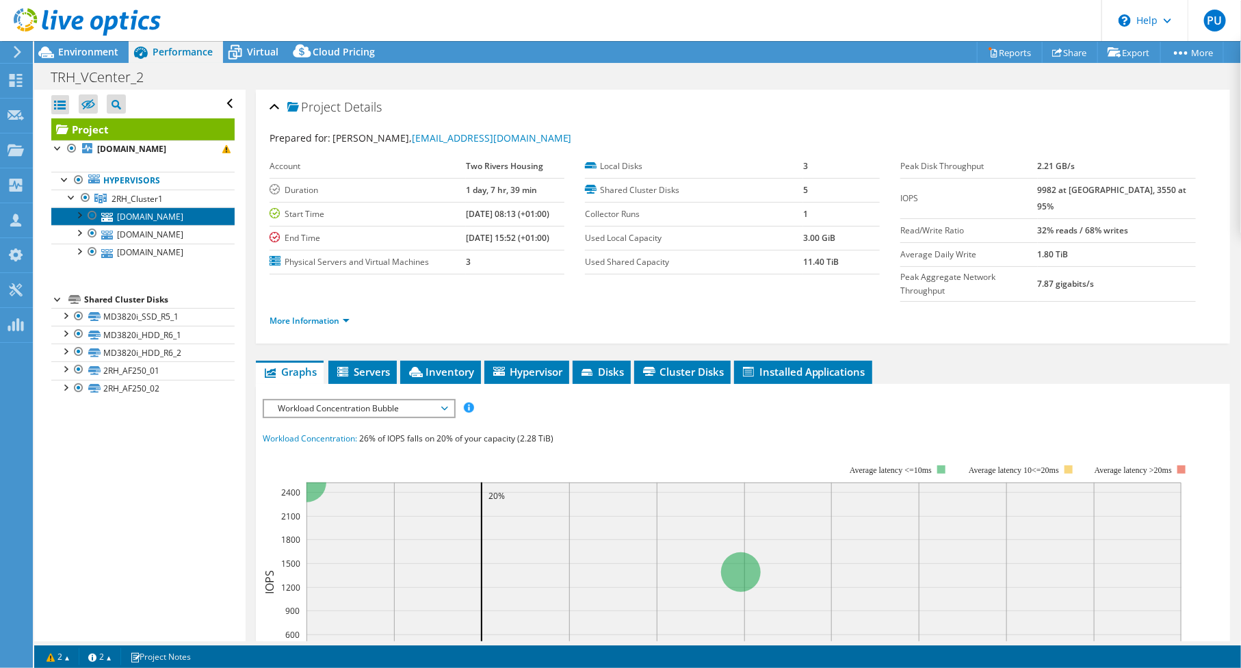
click at [126, 218] on link "[DOMAIN_NAME]" at bounding box center [142, 216] width 183 height 18
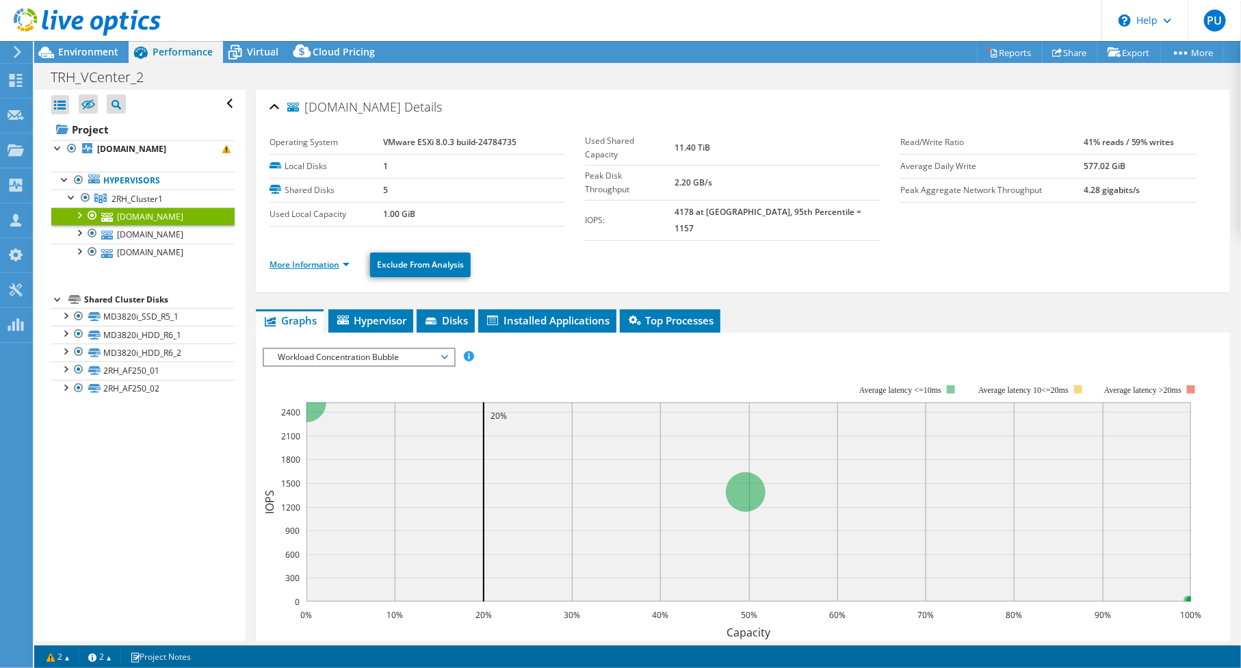
click at [302, 259] on link "More Information" at bounding box center [310, 265] width 80 height 12
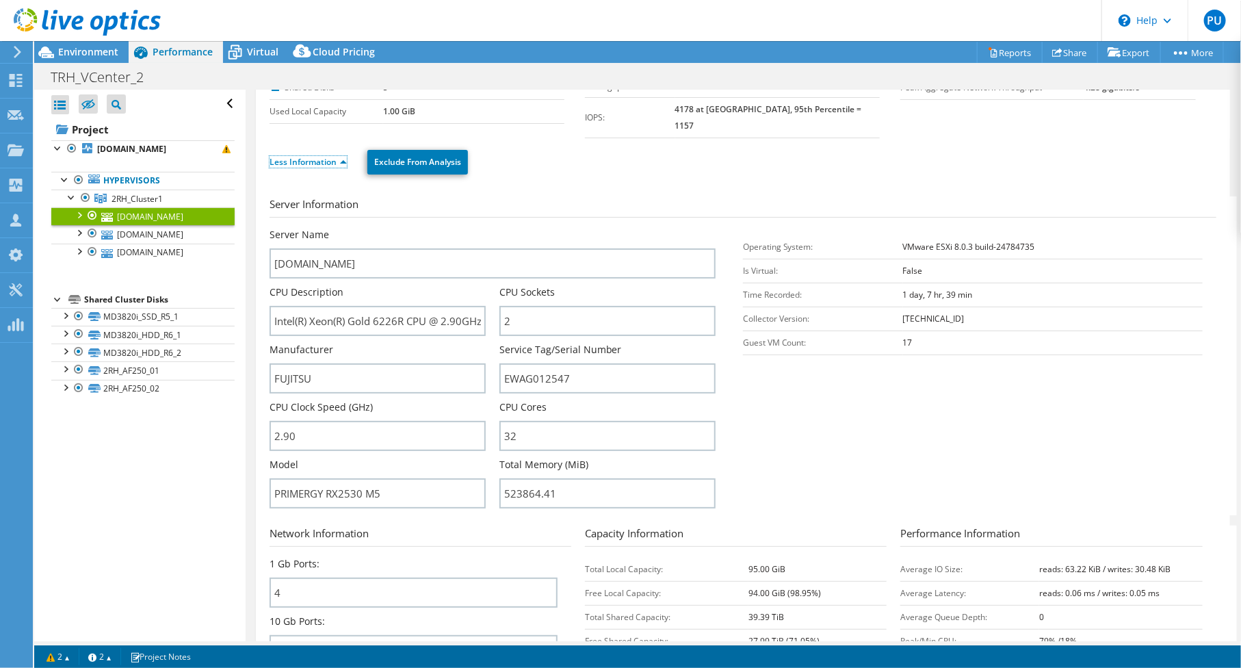
scroll to position [304, 0]
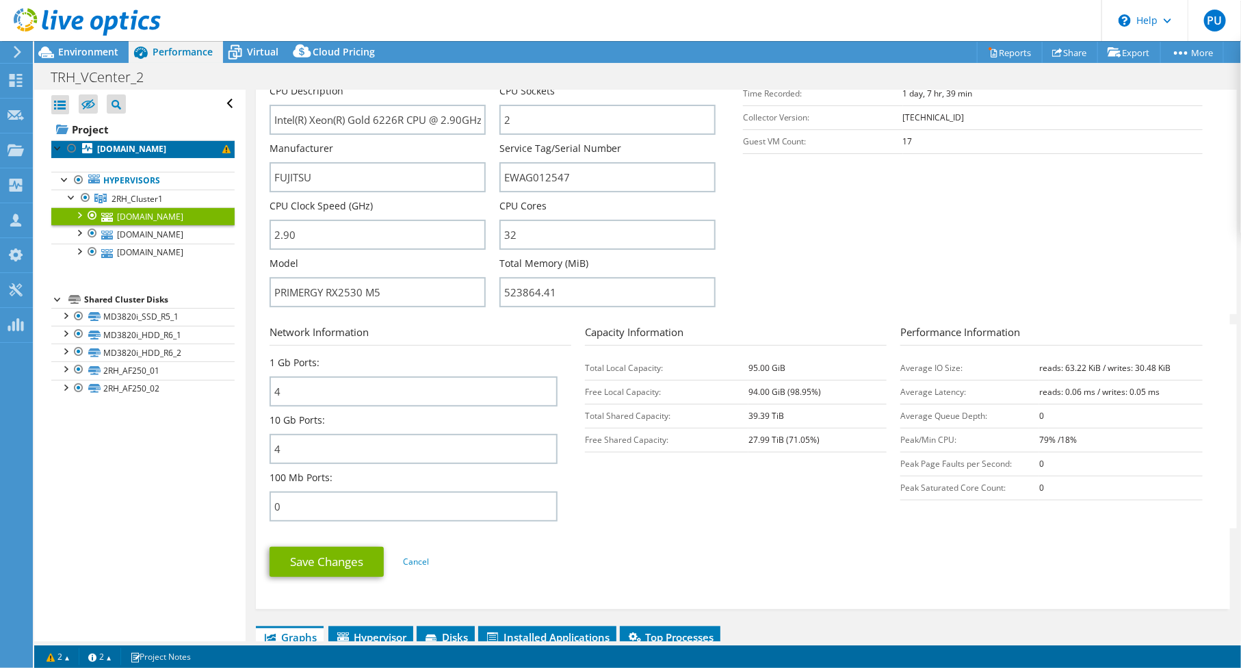
click at [222, 149] on span at bounding box center [226, 149] width 8 height 8
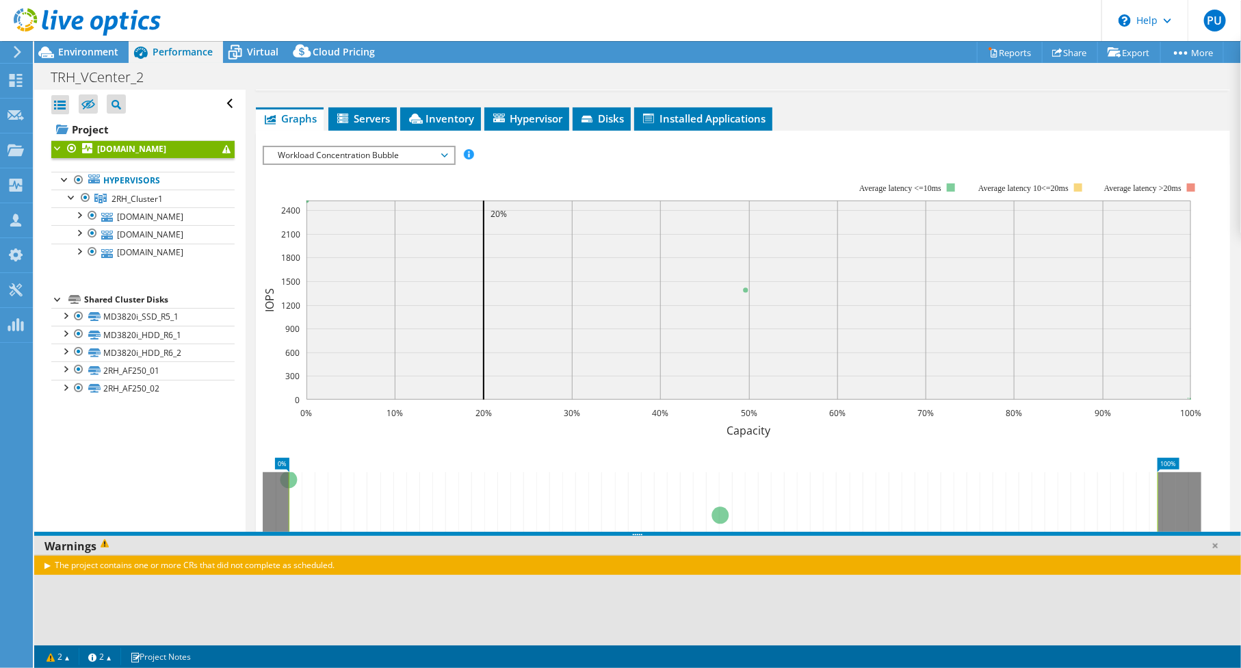
scroll to position [285, 0]
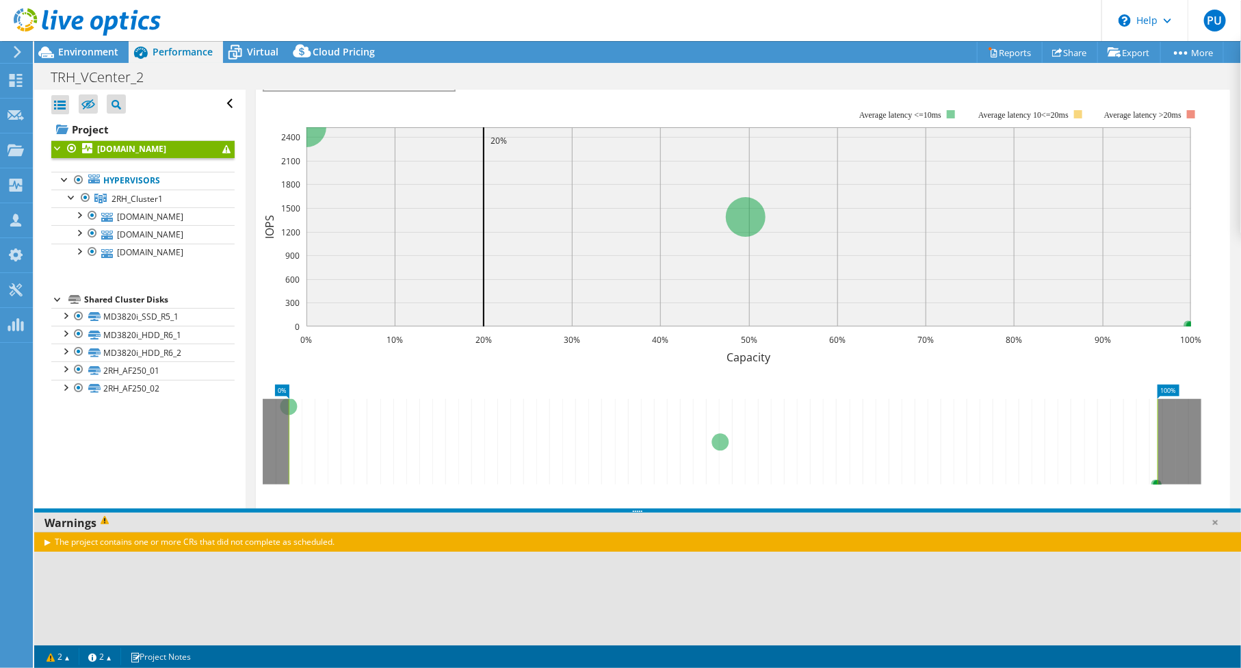
click at [47, 543] on div "The project contains one or more CRs that did not complete as scheduled." at bounding box center [637, 542] width 1207 height 20
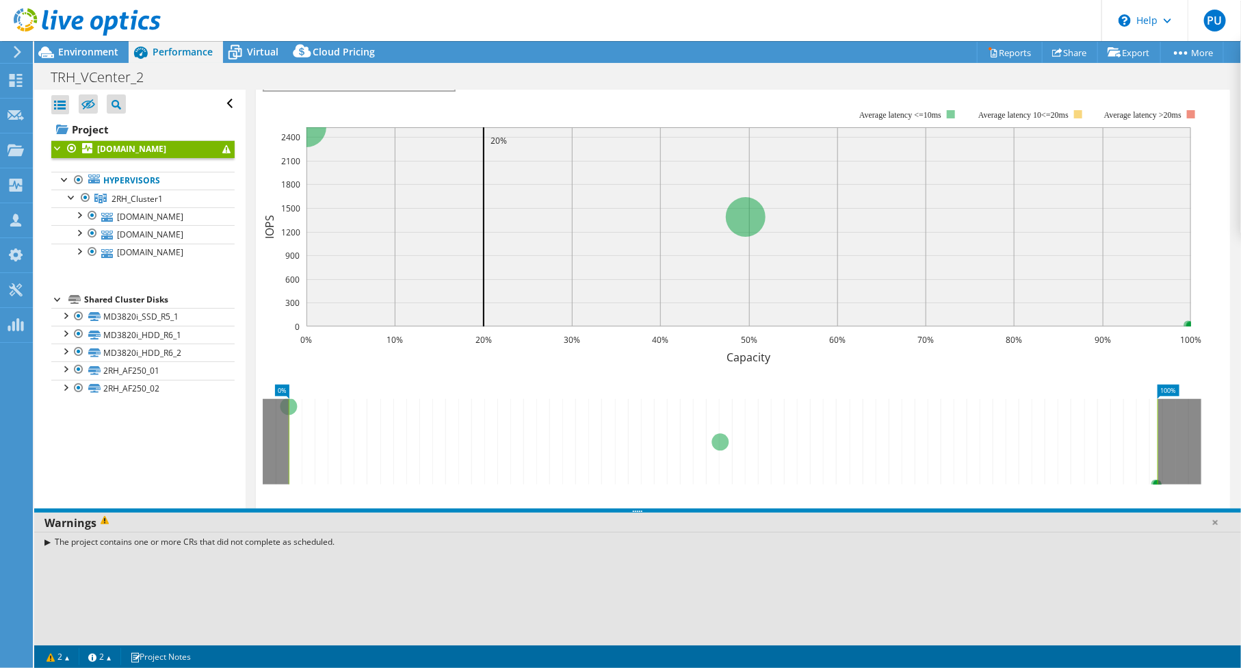
click at [48, 543] on div "The project contains one or more CRs that did not complete as scheduled." at bounding box center [637, 542] width 1207 height 20
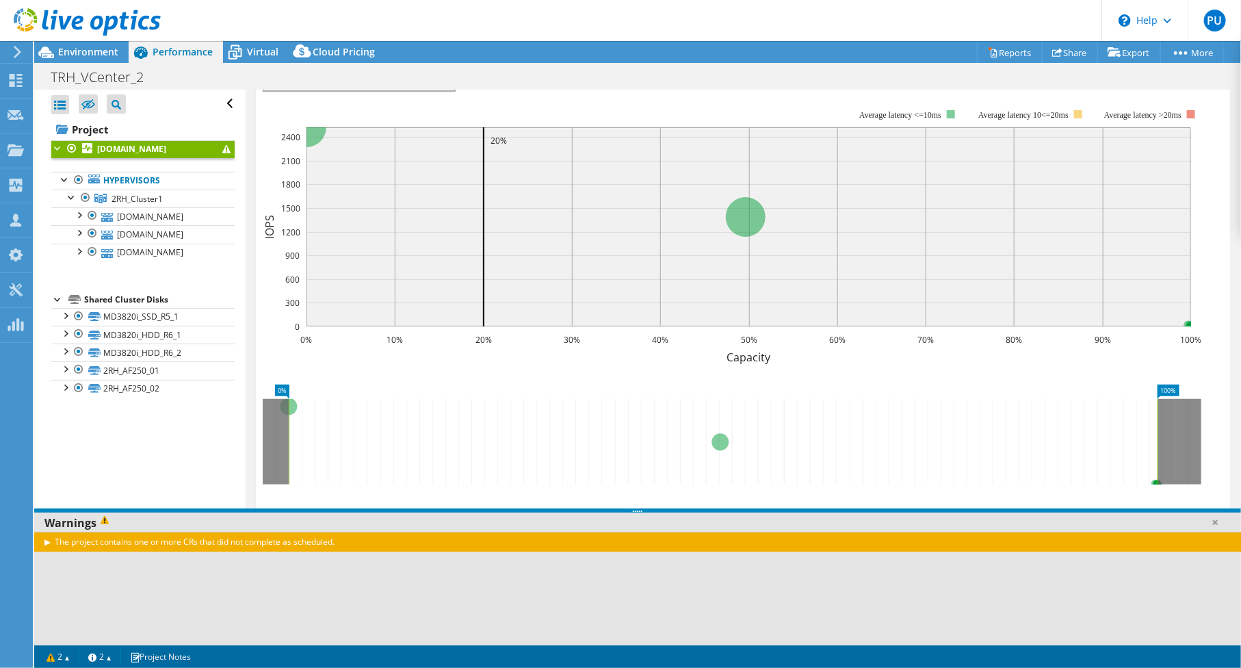
click at [48, 543] on div "The project contains one or more CRs that did not complete as scheduled." at bounding box center [637, 542] width 1207 height 20
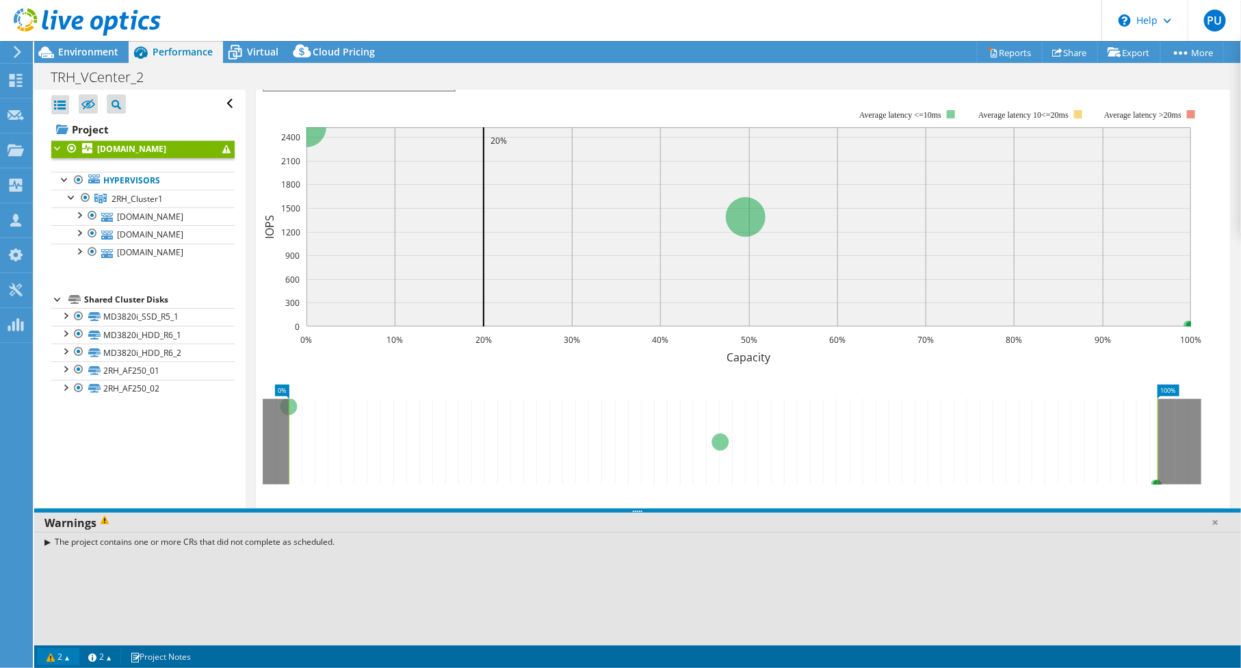
click at [58, 655] on link "2" at bounding box center [58, 656] width 42 height 17
click at [72, 653] on link "2" at bounding box center [58, 656] width 42 height 17
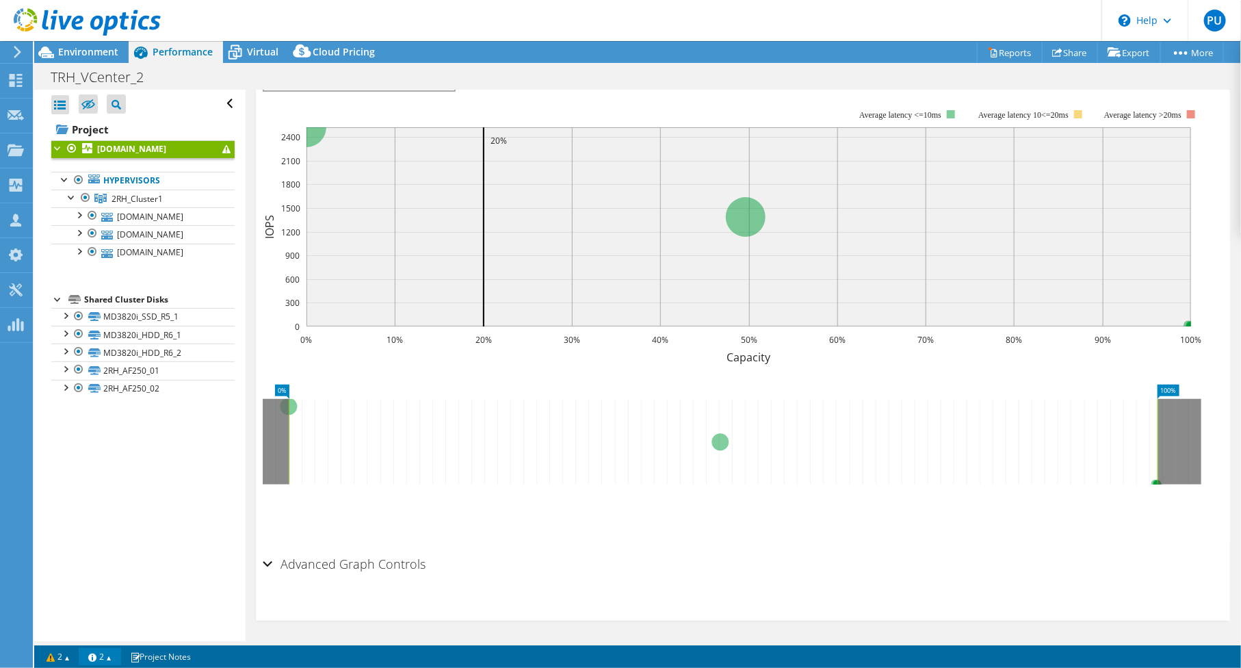
click at [112, 653] on link "2" at bounding box center [100, 656] width 42 height 17
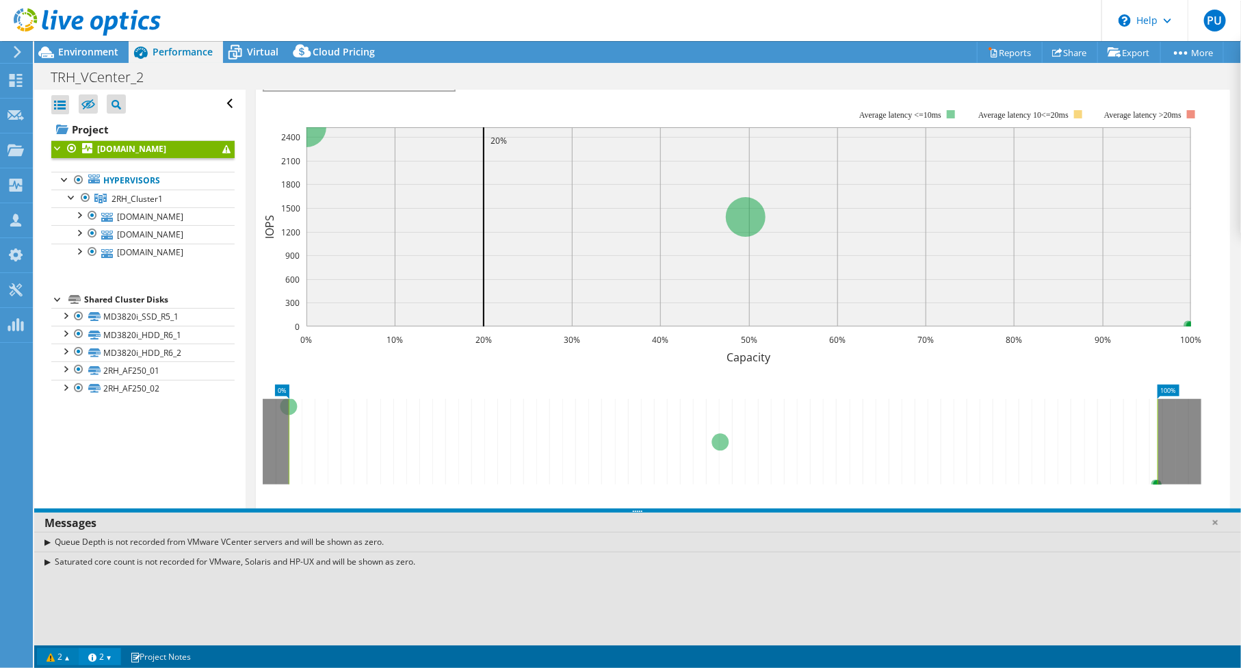
click at [51, 654] on link "2" at bounding box center [58, 656] width 42 height 17
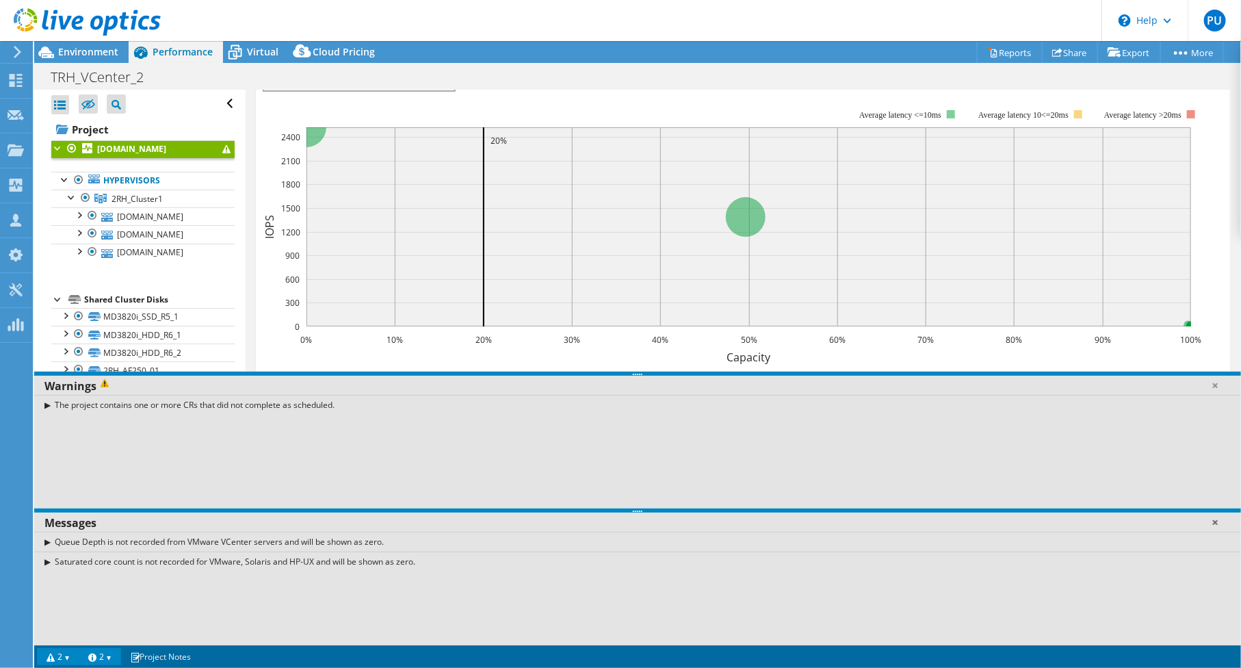
click at [1215, 523] on link at bounding box center [1215, 522] width 14 height 14
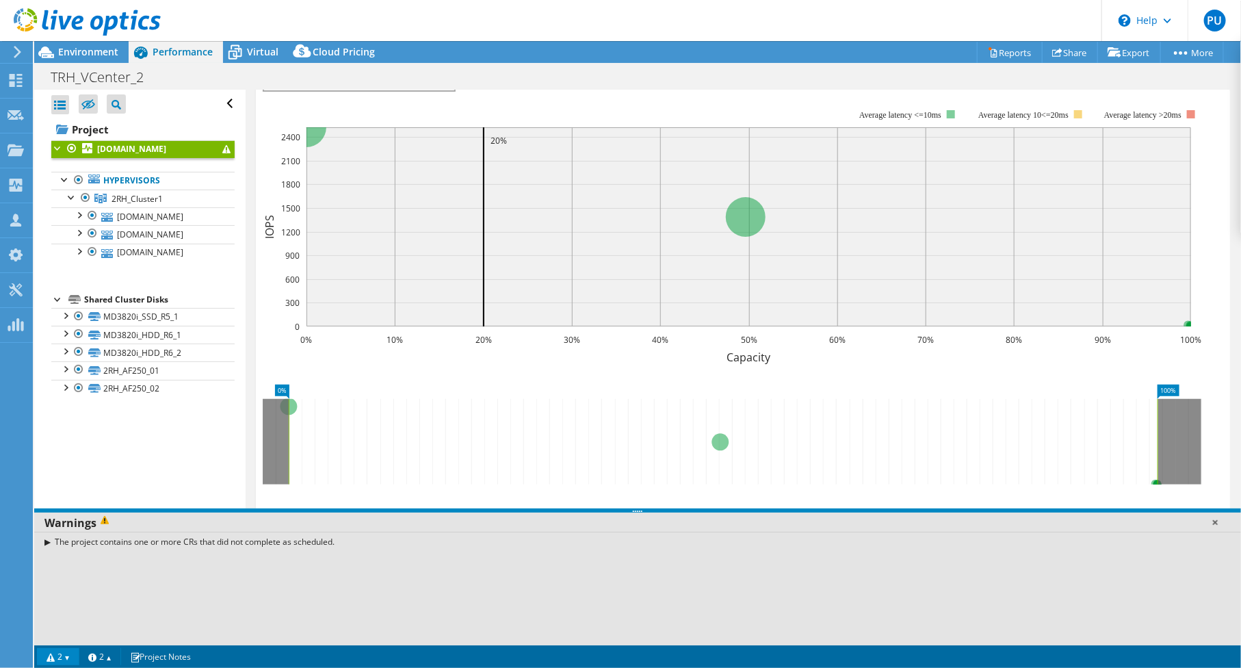
click at [1218, 524] on link at bounding box center [1215, 522] width 14 height 14
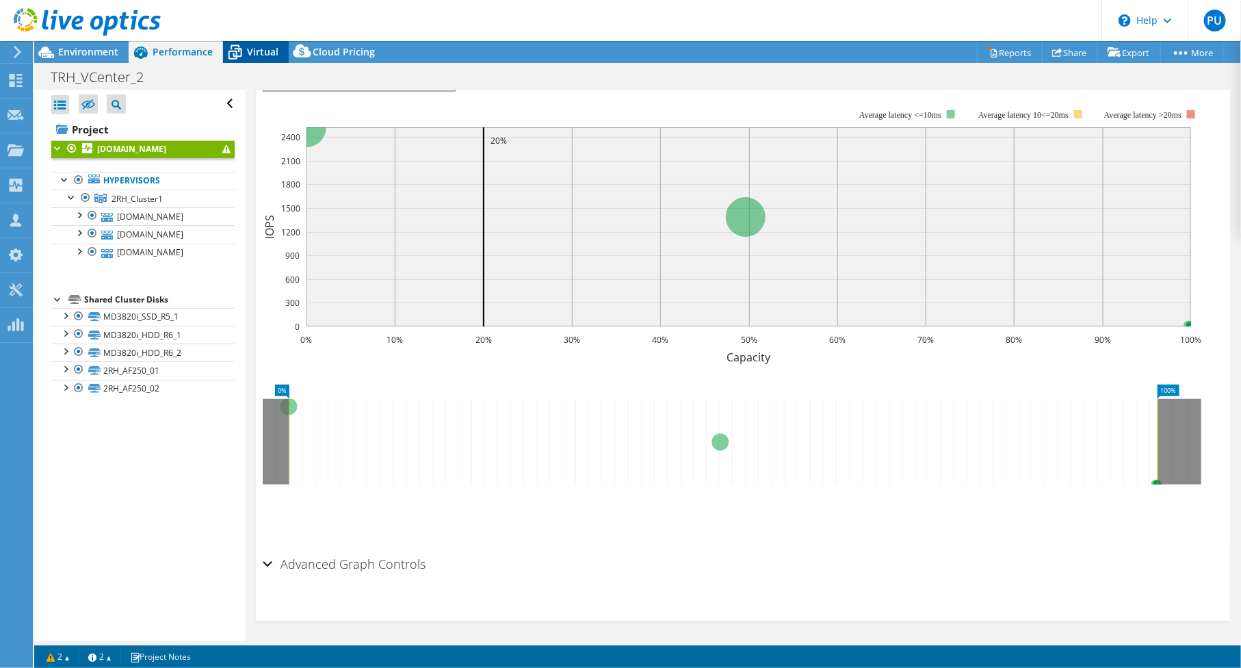
click at [254, 52] on span "Virtual" at bounding box center [262, 51] width 31 height 13
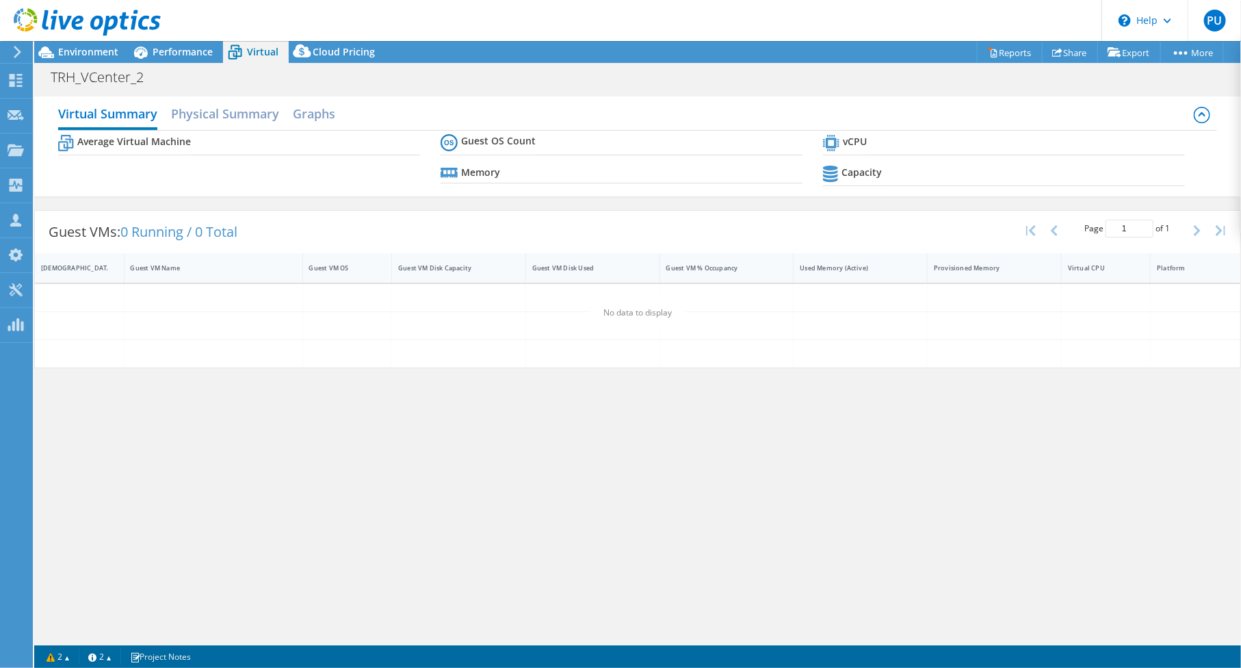
scroll to position [288, 0]
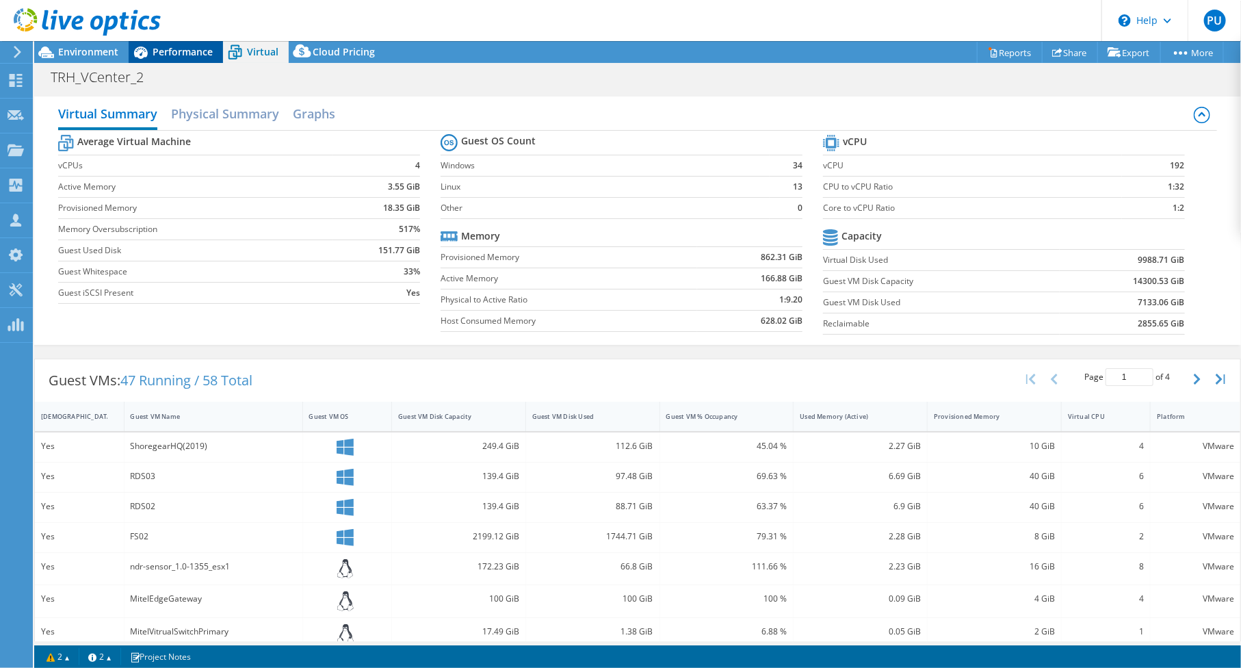
click at [174, 50] on span "Performance" at bounding box center [183, 51] width 60 height 13
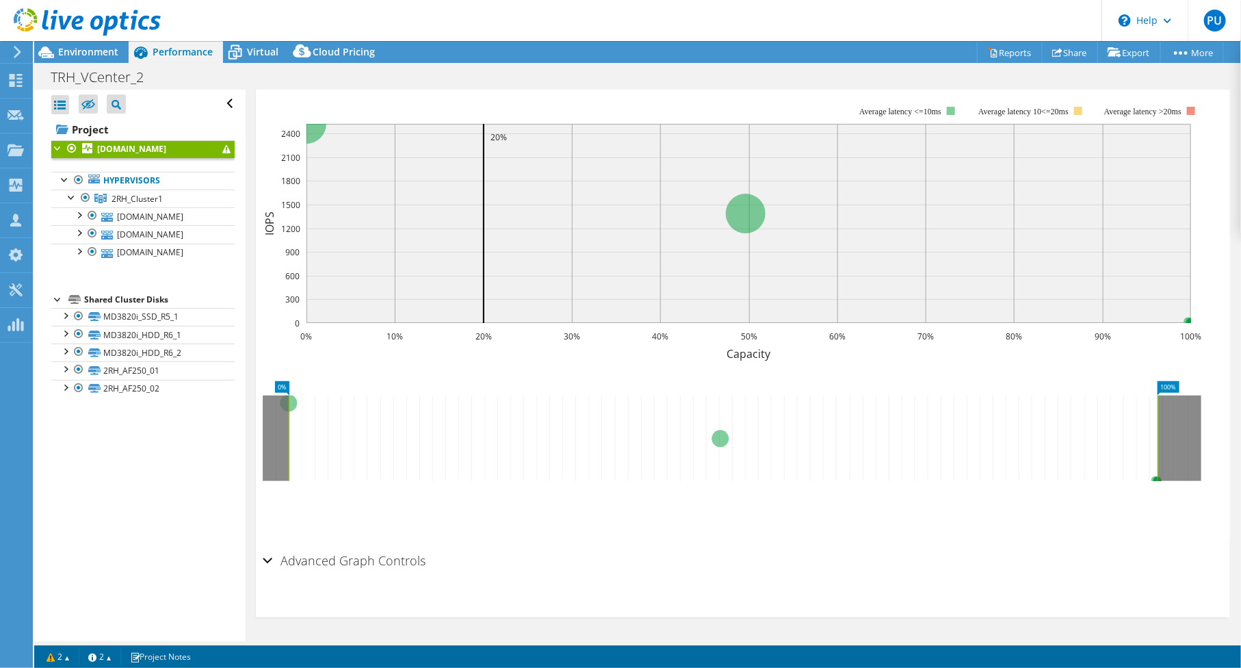
scroll to position [285, 0]
click at [99, 57] on span "Environment" at bounding box center [88, 51] width 60 height 13
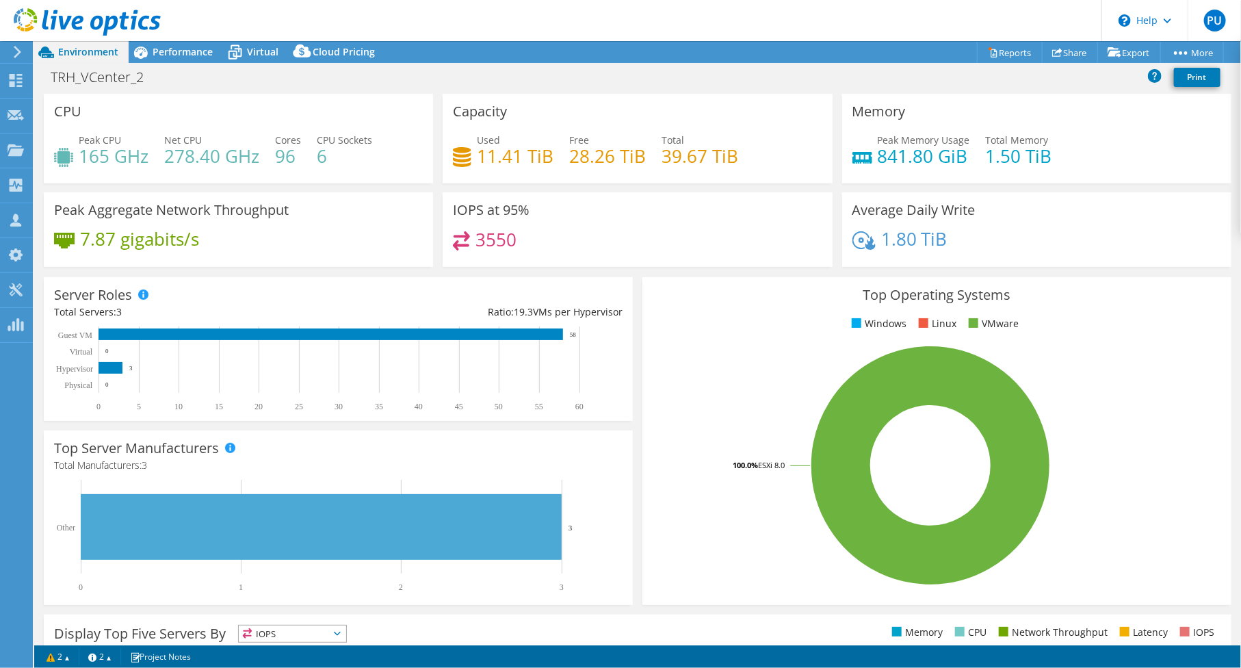
scroll to position [288, 0]
click at [170, 53] on span "Performance" at bounding box center [183, 51] width 60 height 13
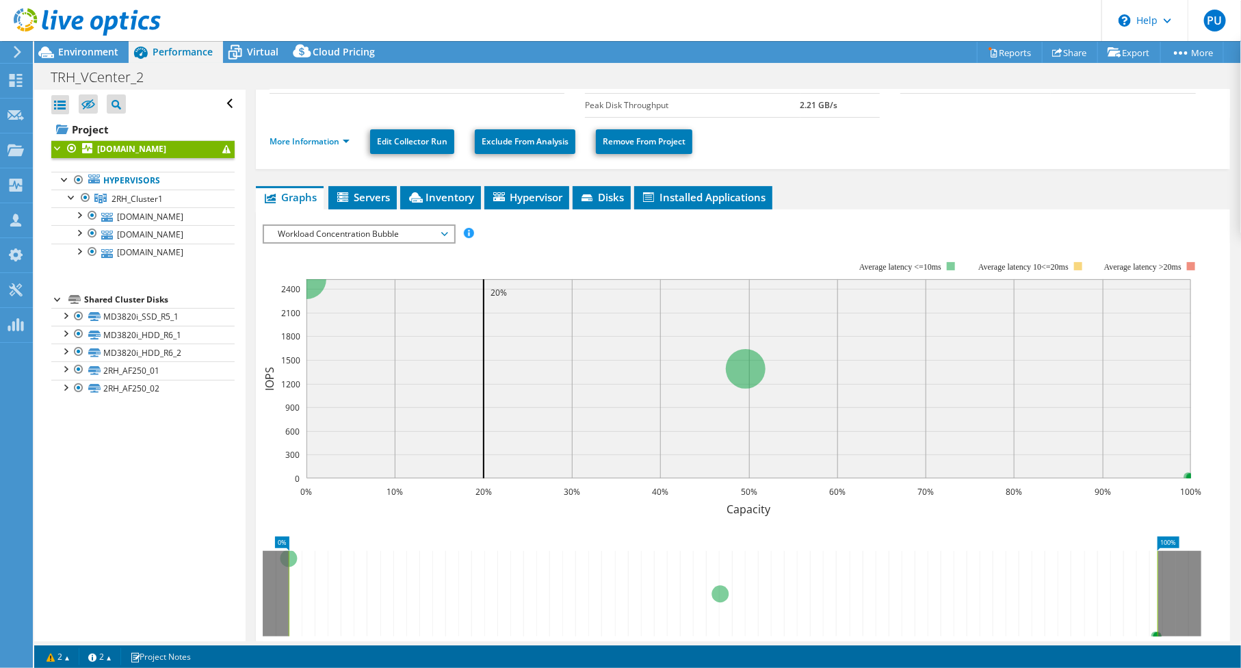
scroll to position [0, 0]
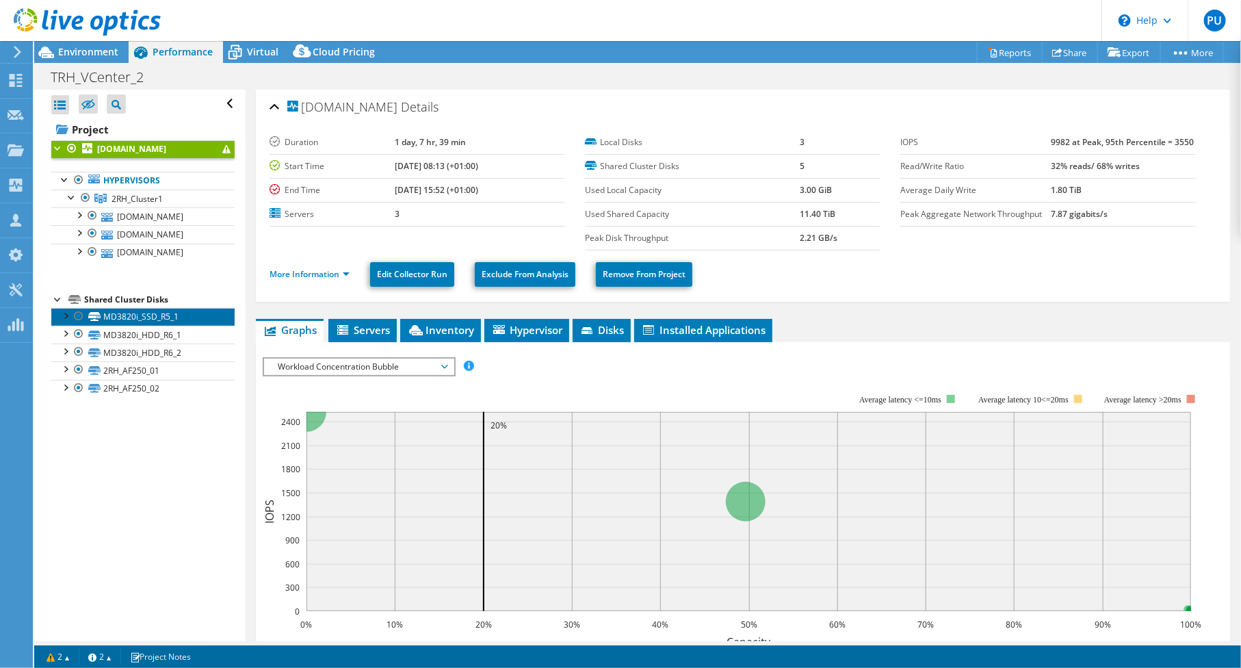
click at [133, 315] on link "MD3820i_SSD_R5_1" at bounding box center [142, 317] width 183 height 18
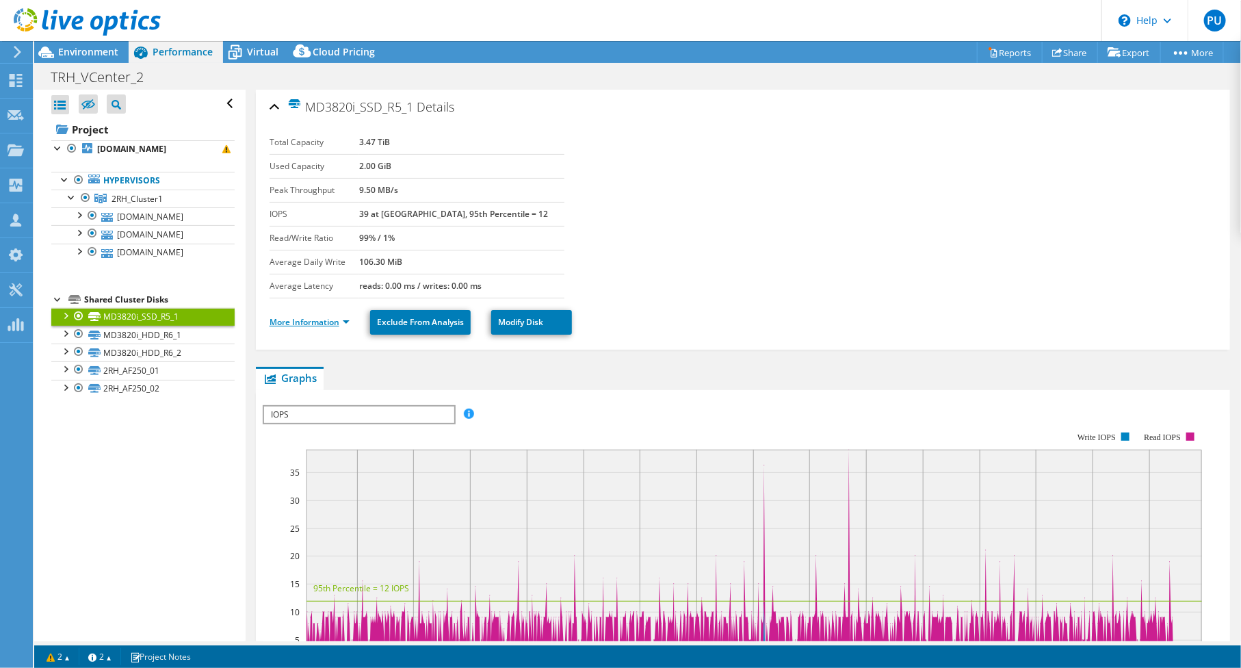
click at [301, 322] on link "More Information" at bounding box center [310, 322] width 80 height 12
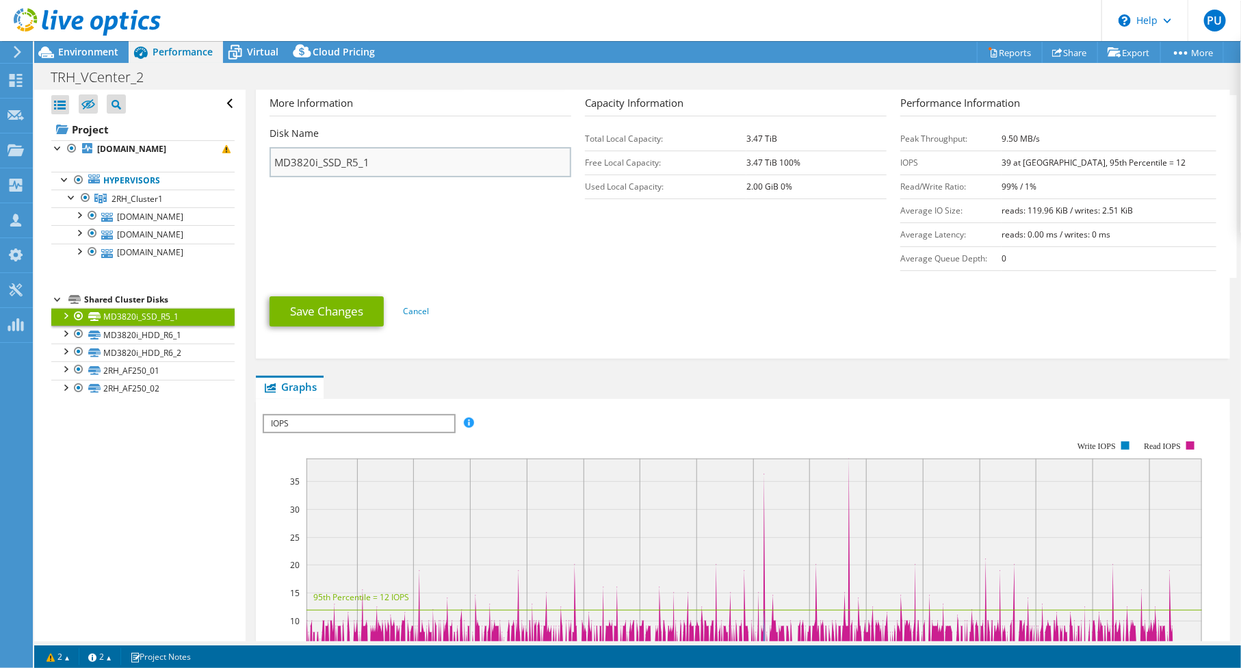
scroll to position [304, 0]
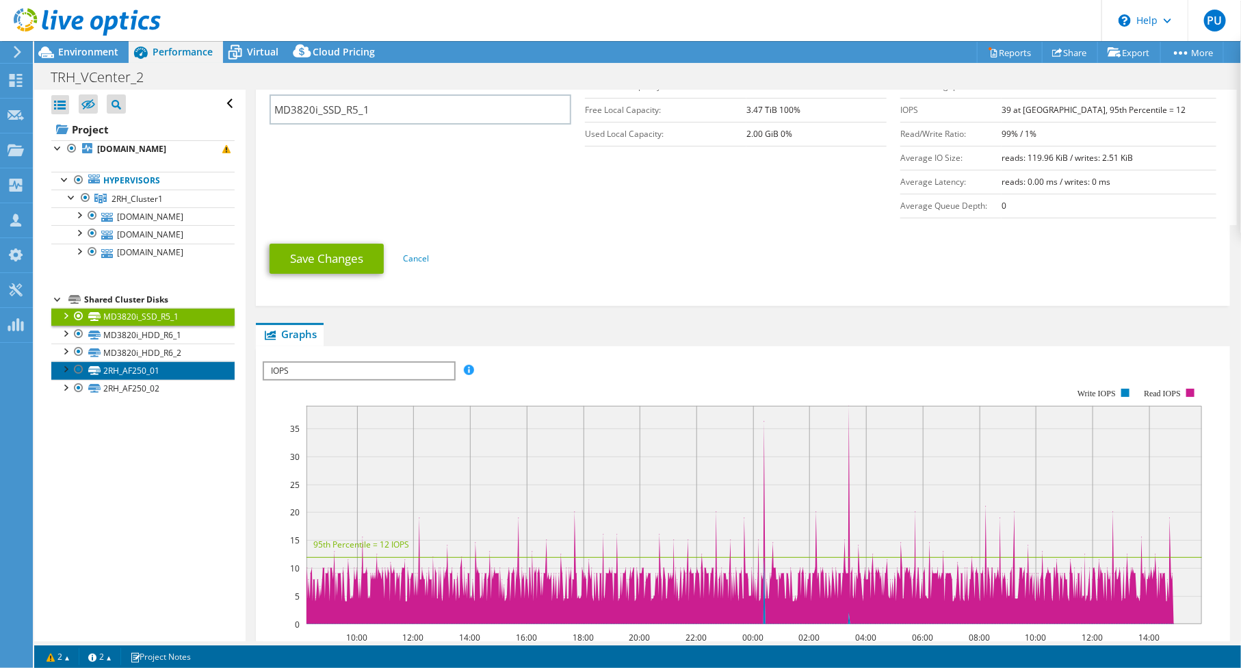
click at [130, 371] on link "2RH_AF250_01" at bounding box center [142, 370] width 183 height 18
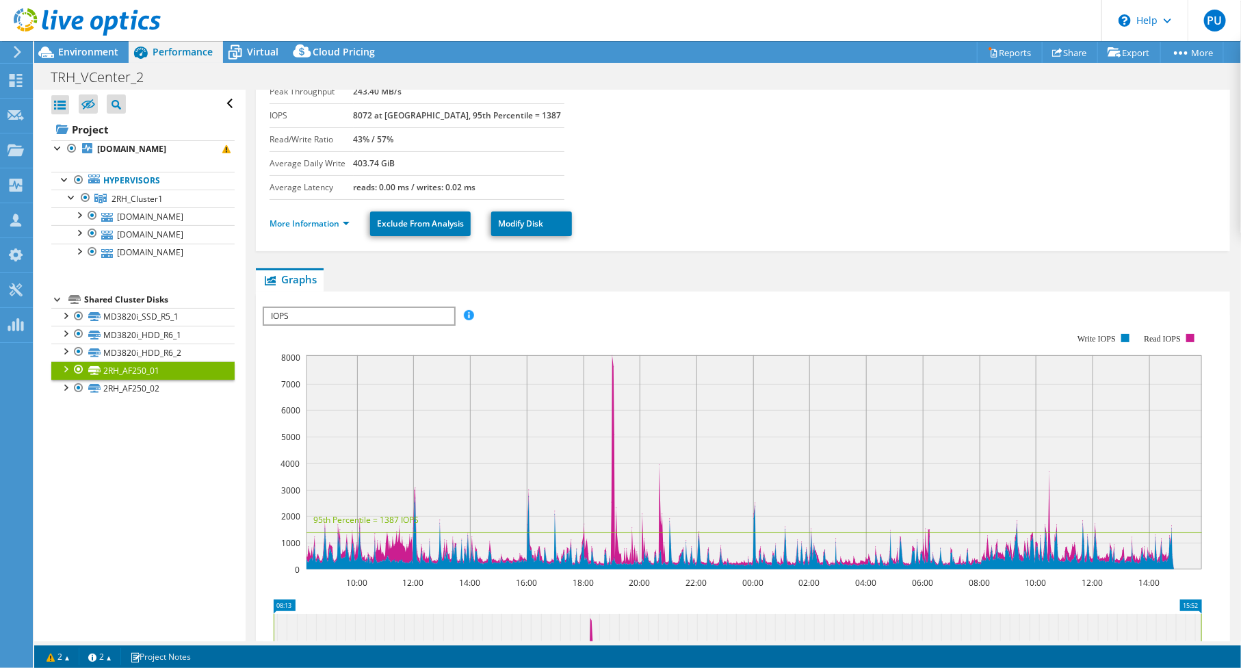
scroll to position [73, 0]
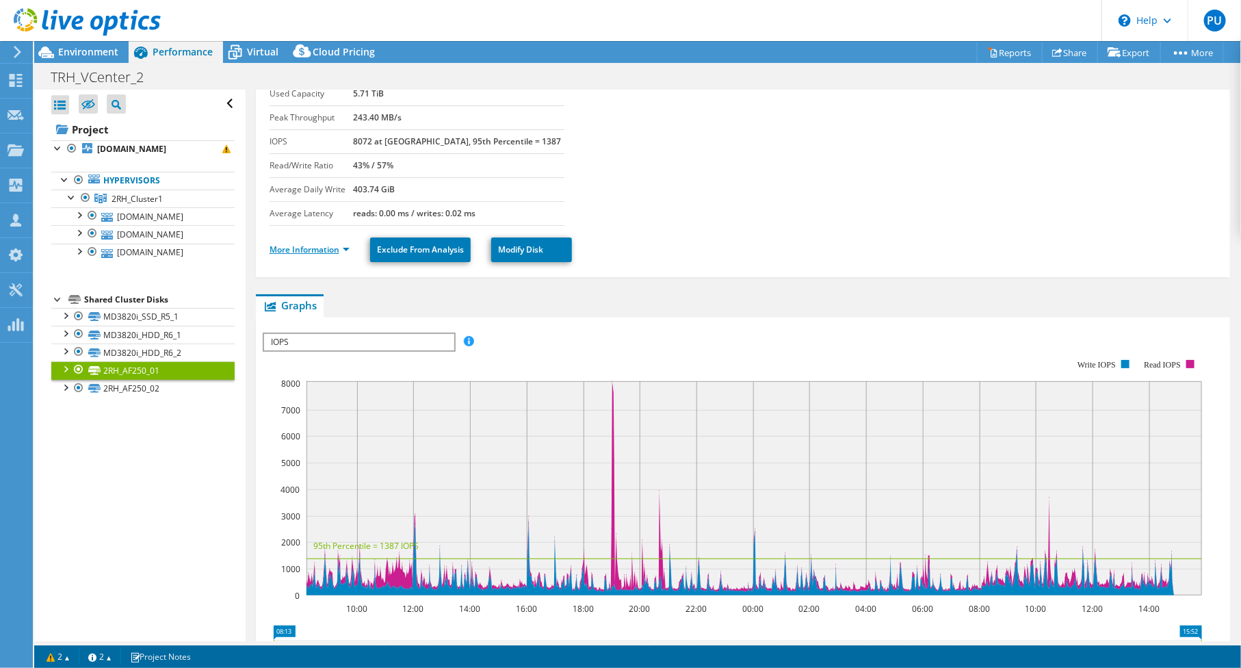
click at [302, 250] on link "More Information" at bounding box center [310, 250] width 80 height 12
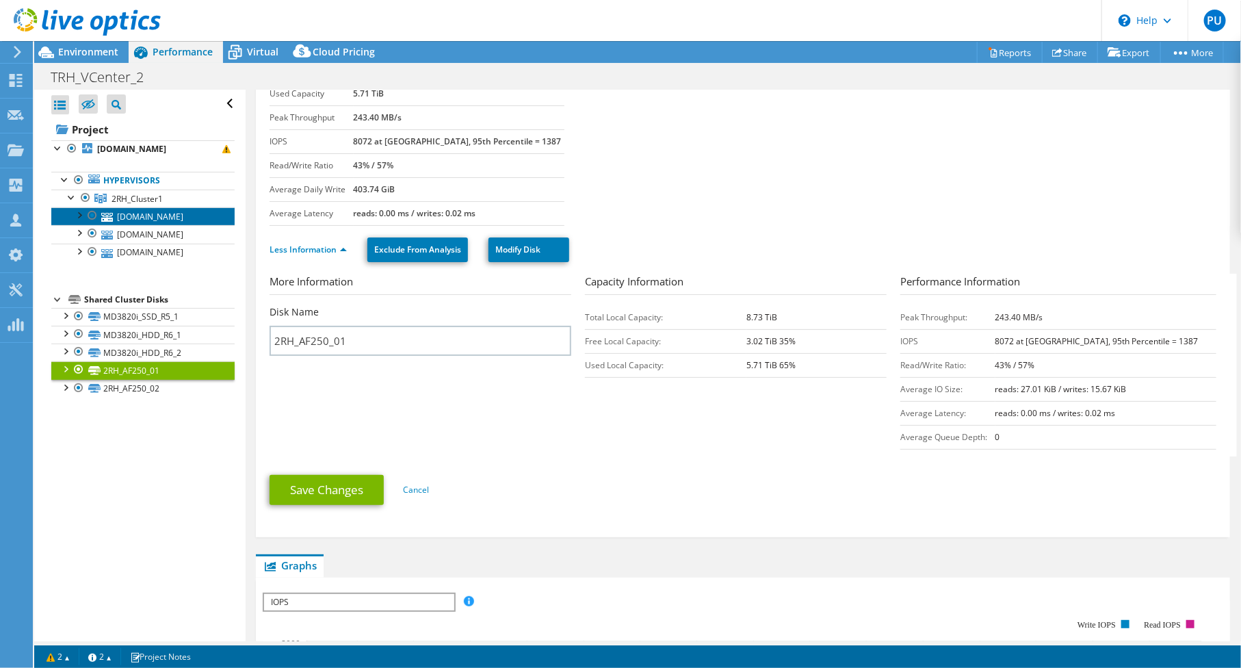
click at [145, 216] on link "[DOMAIN_NAME]" at bounding box center [142, 216] width 183 height 18
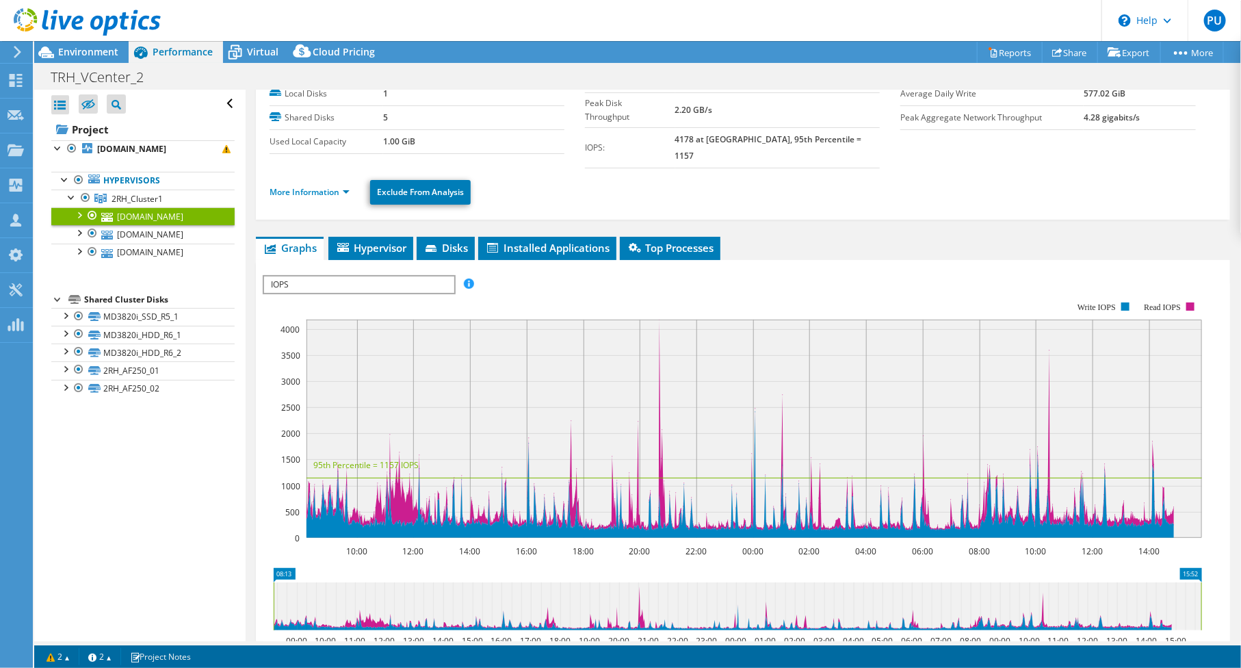
click at [77, 215] on div at bounding box center [79, 214] width 14 height 14
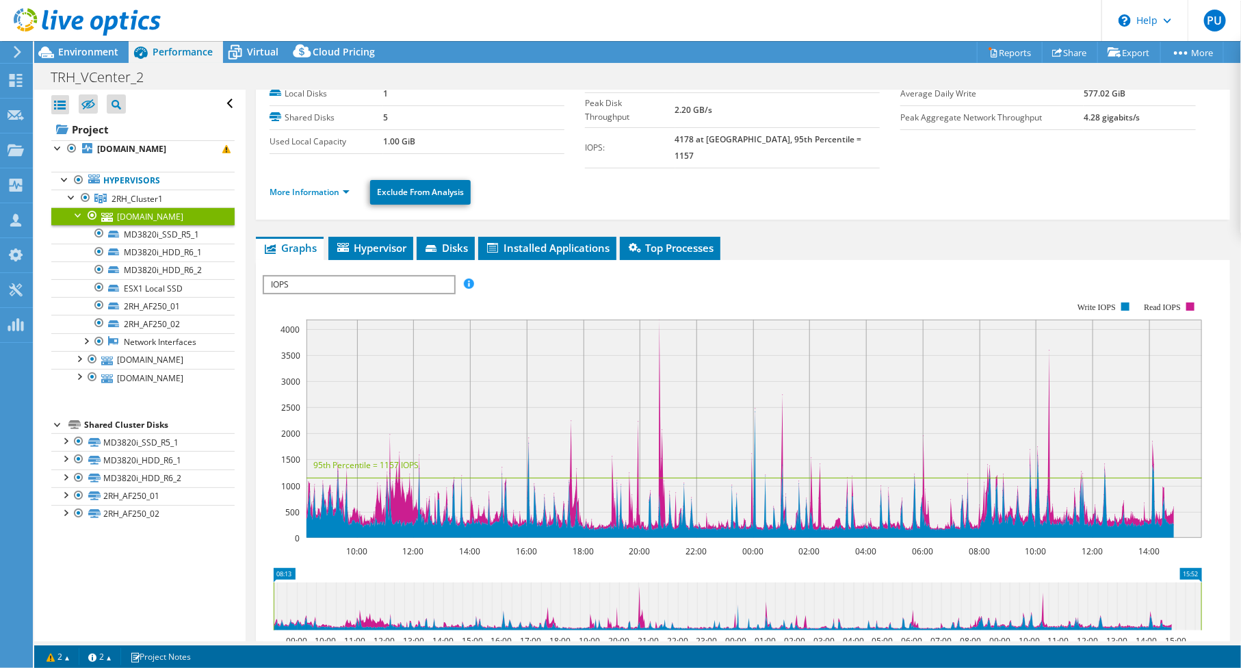
click at [77, 215] on div at bounding box center [79, 214] width 14 height 14
